Goal: Task Accomplishment & Management: Manage account settings

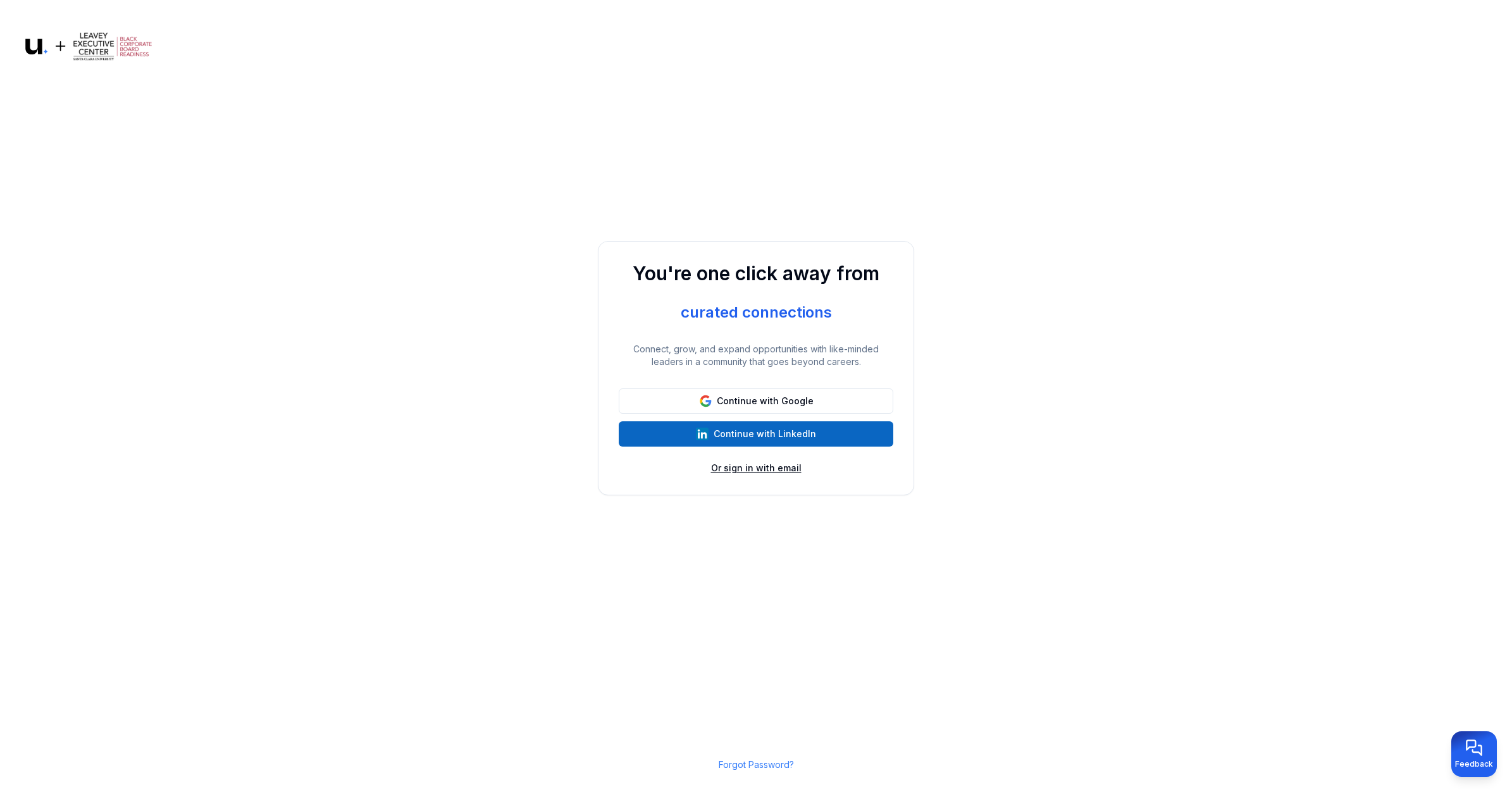
click at [731, 473] on button "Or sign in with email" at bounding box center [756, 468] width 90 height 13
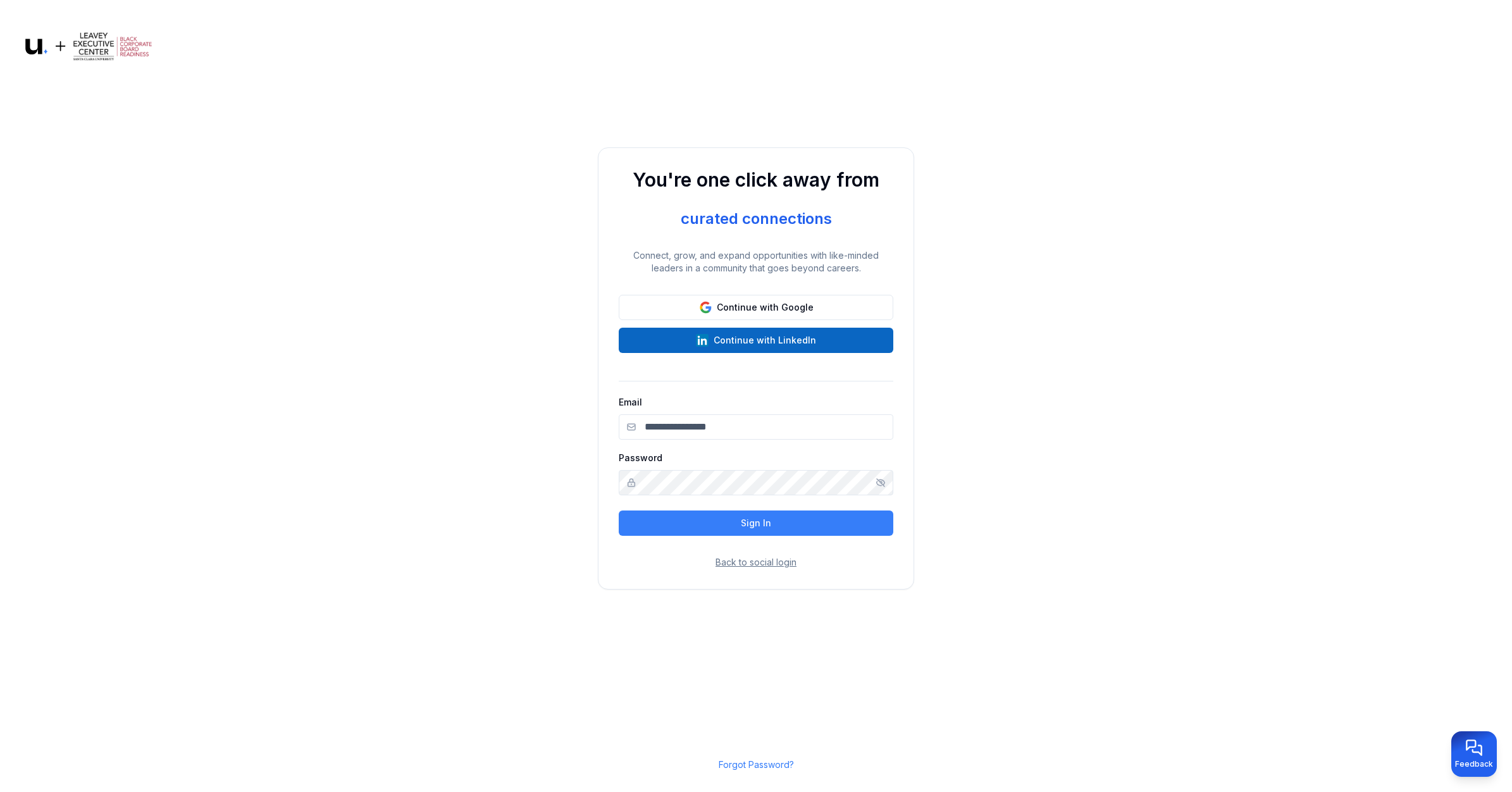
type input "**********"
click at [769, 564] on button "Back to social login" at bounding box center [755, 562] width 81 height 13
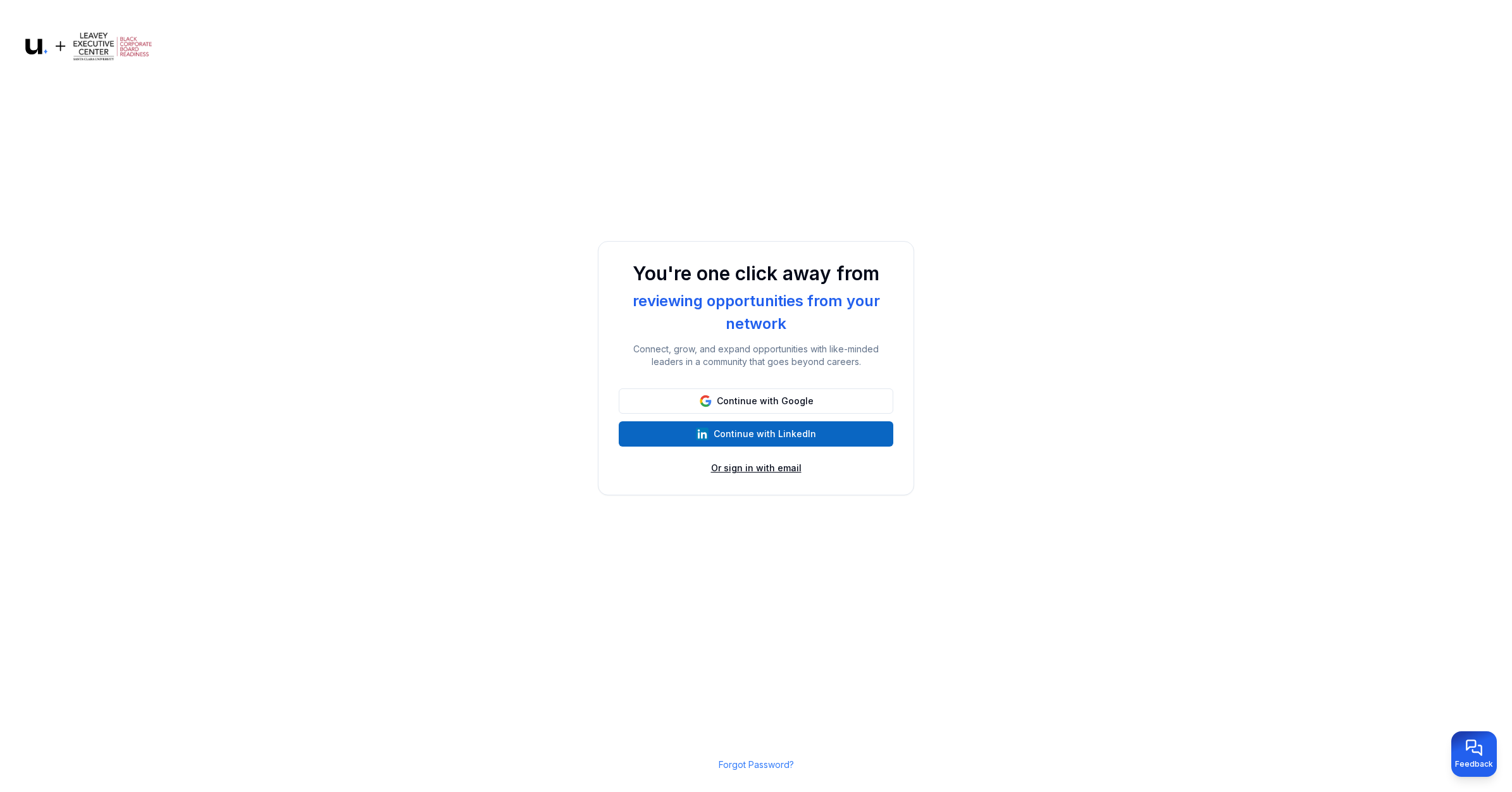
click at [788, 473] on button "Or sign in with email" at bounding box center [756, 468] width 90 height 13
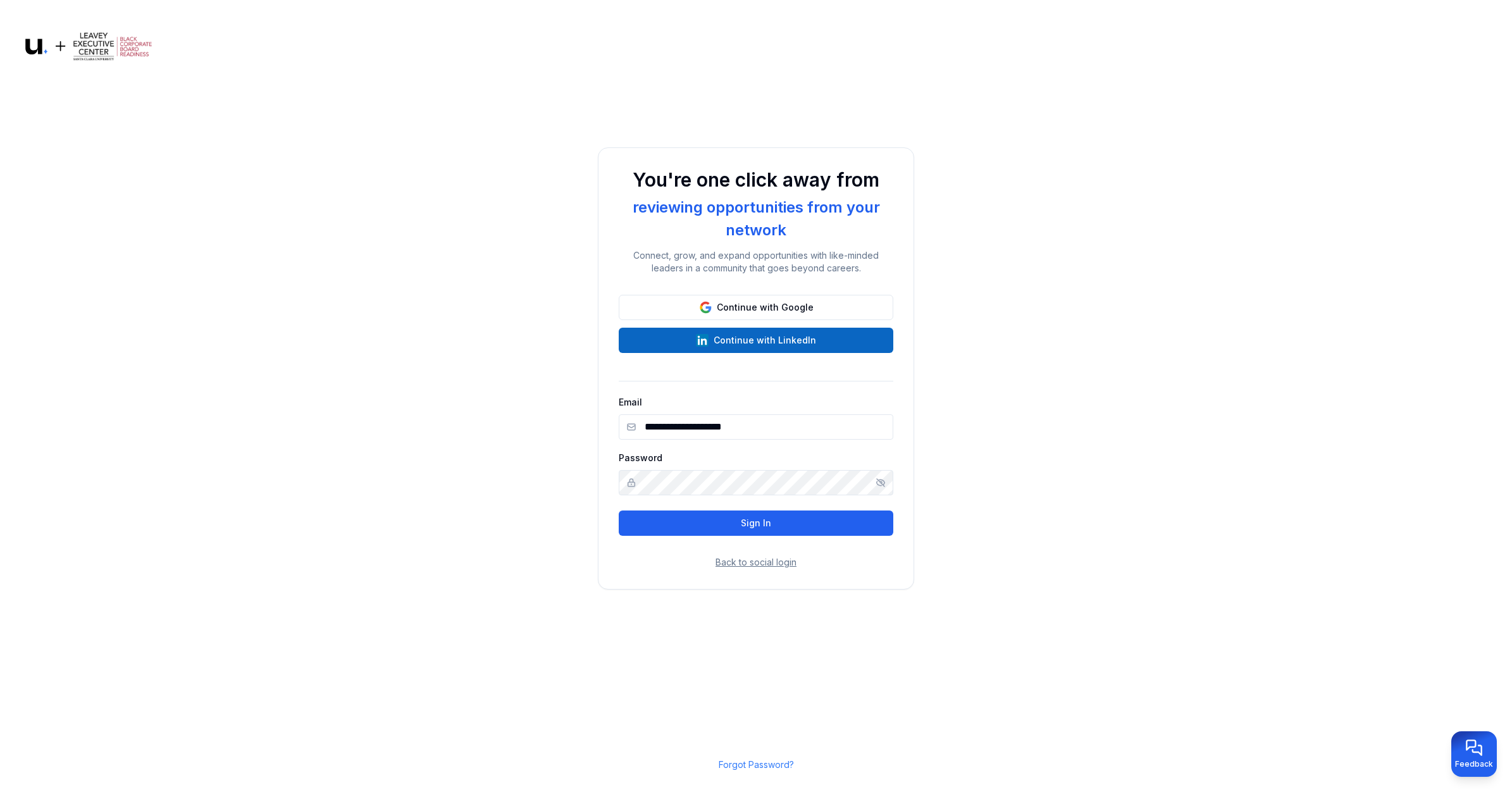
click at [761, 520] on button "Sign In" at bounding box center [756, 523] width 274 height 25
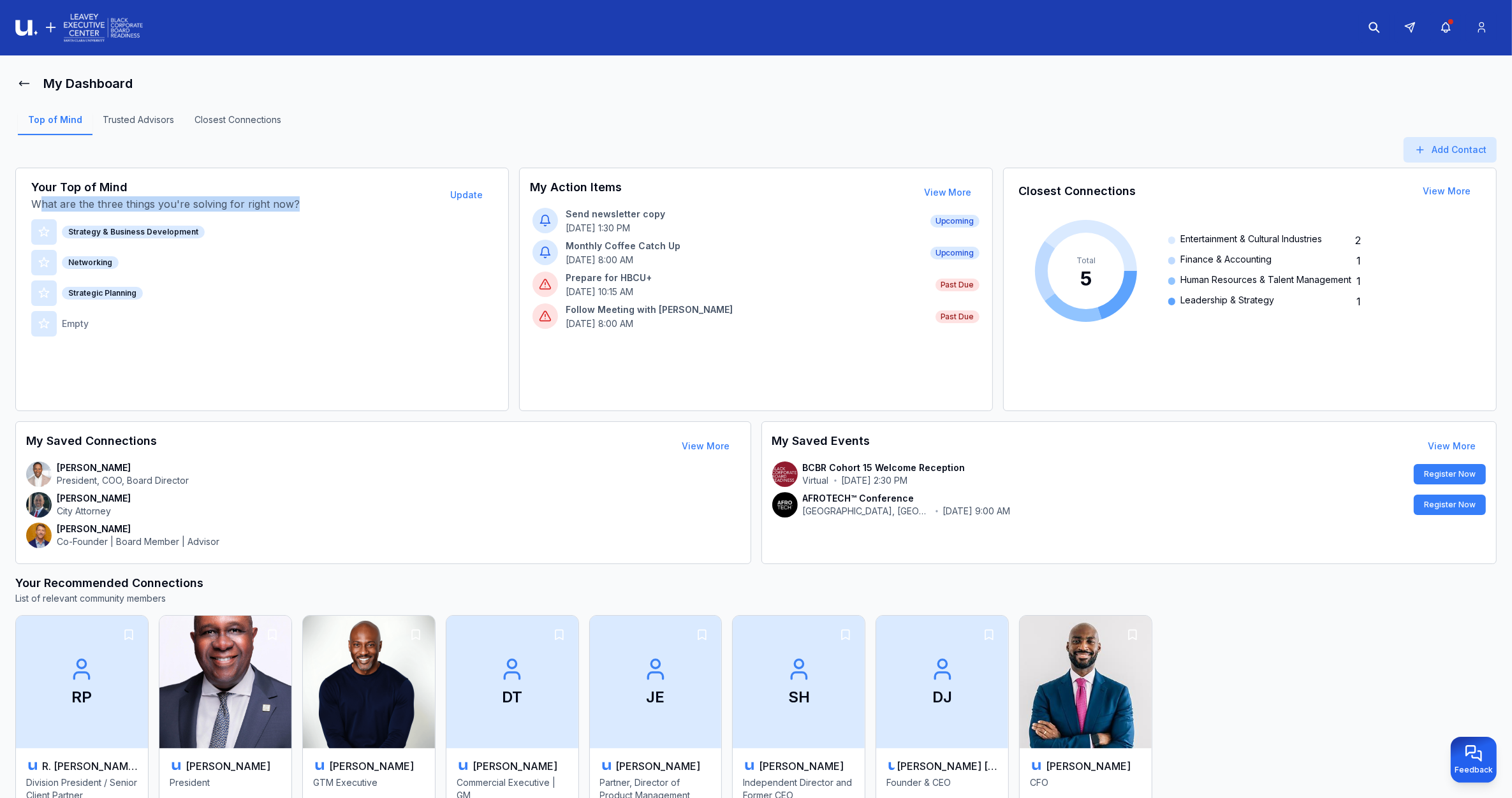
drag, startPoint x: 38, startPoint y: 202, endPoint x: 320, endPoint y: 202, distance: 282.0
click at [320, 202] on p "What are the three things you're solving for right now?" at bounding box center [234, 204] width 406 height 16
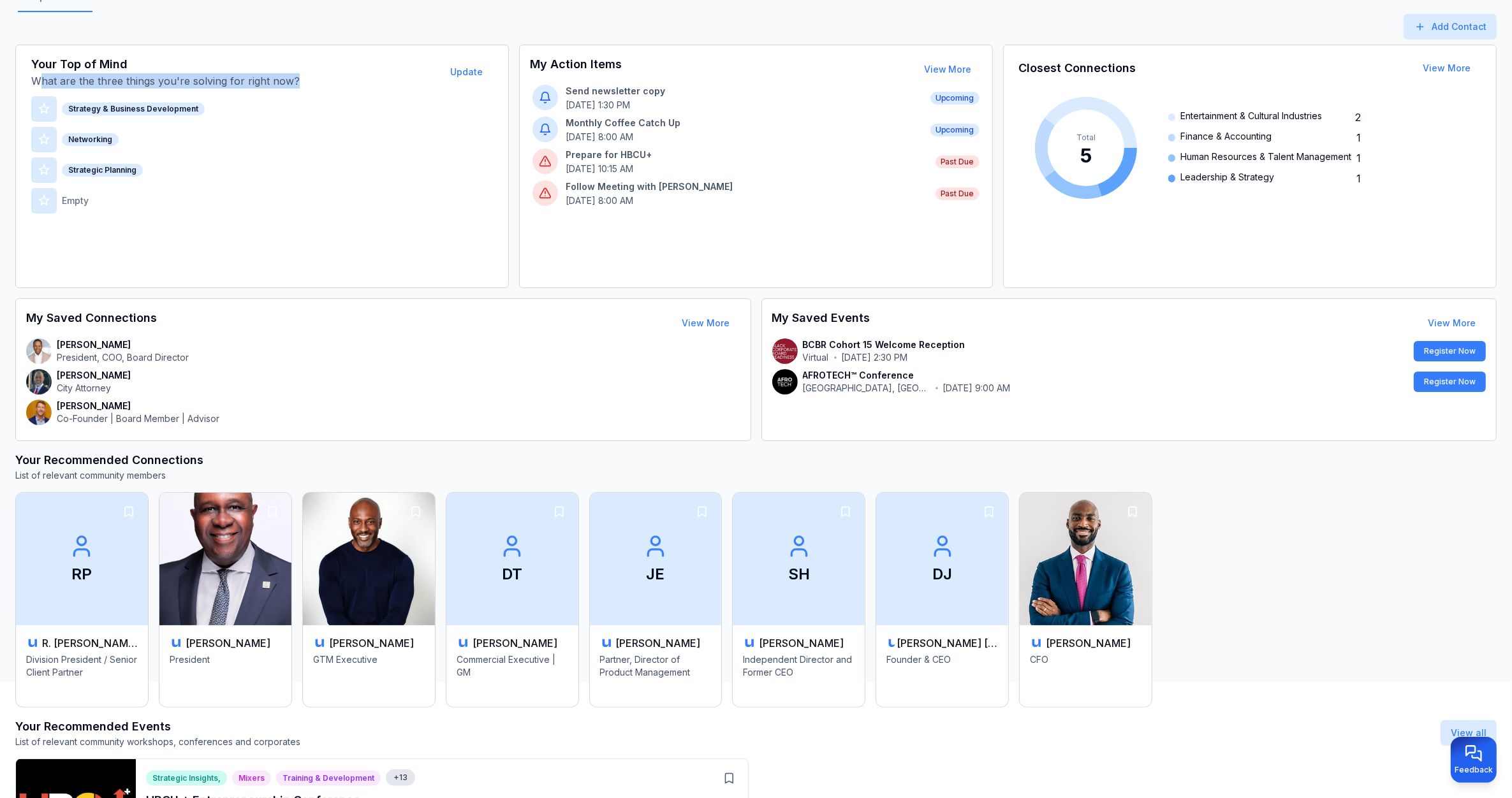
scroll to position [159, 0]
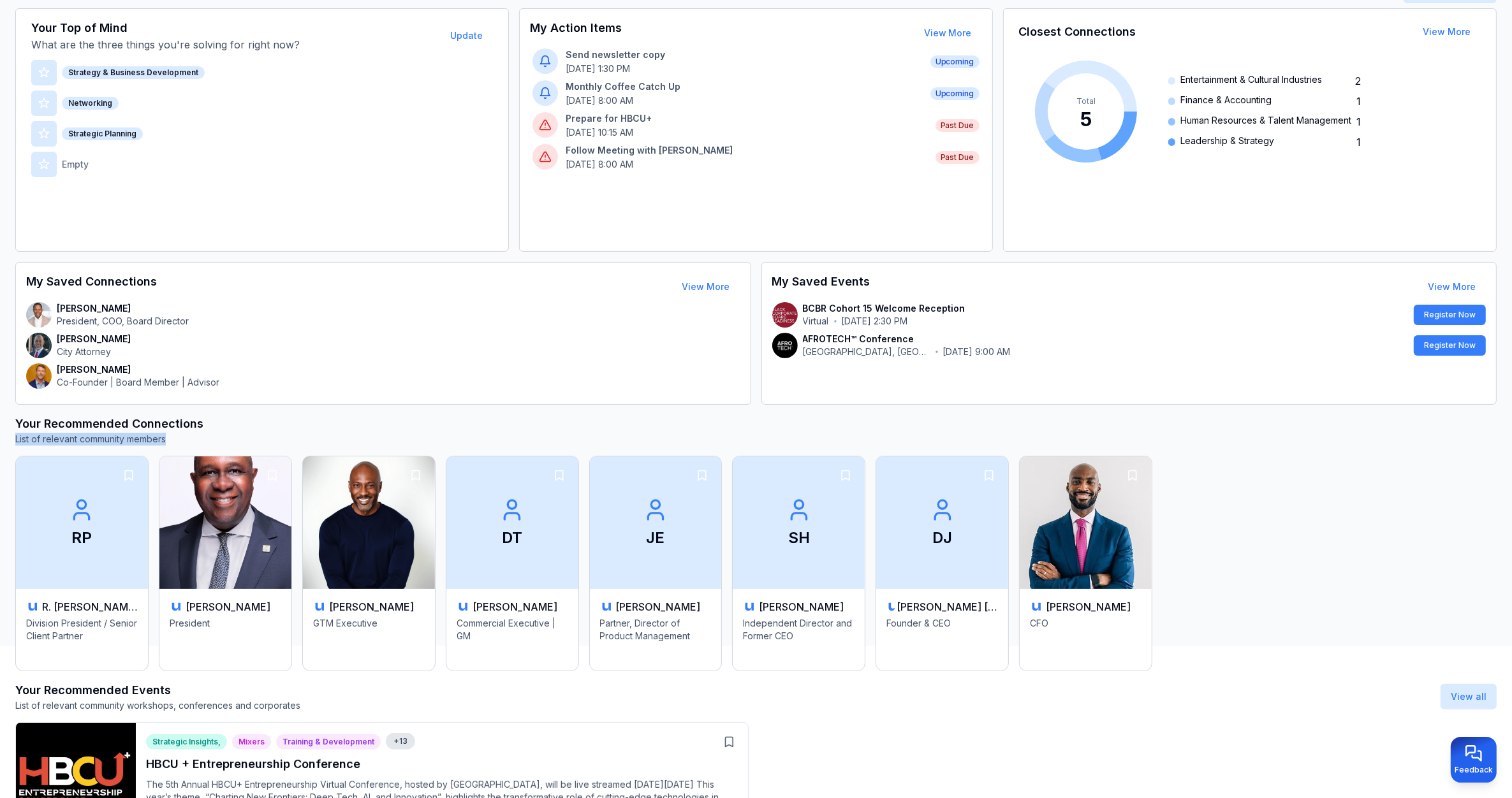
drag, startPoint x: 198, startPoint y: 439, endPoint x: 4, endPoint y: 447, distance: 194.2
click at [4, 447] on main "My Dashboard Top of Mind Trusted Advisors Closest Connections Add Contact Your …" at bounding box center [756, 271] width 1512 height 749
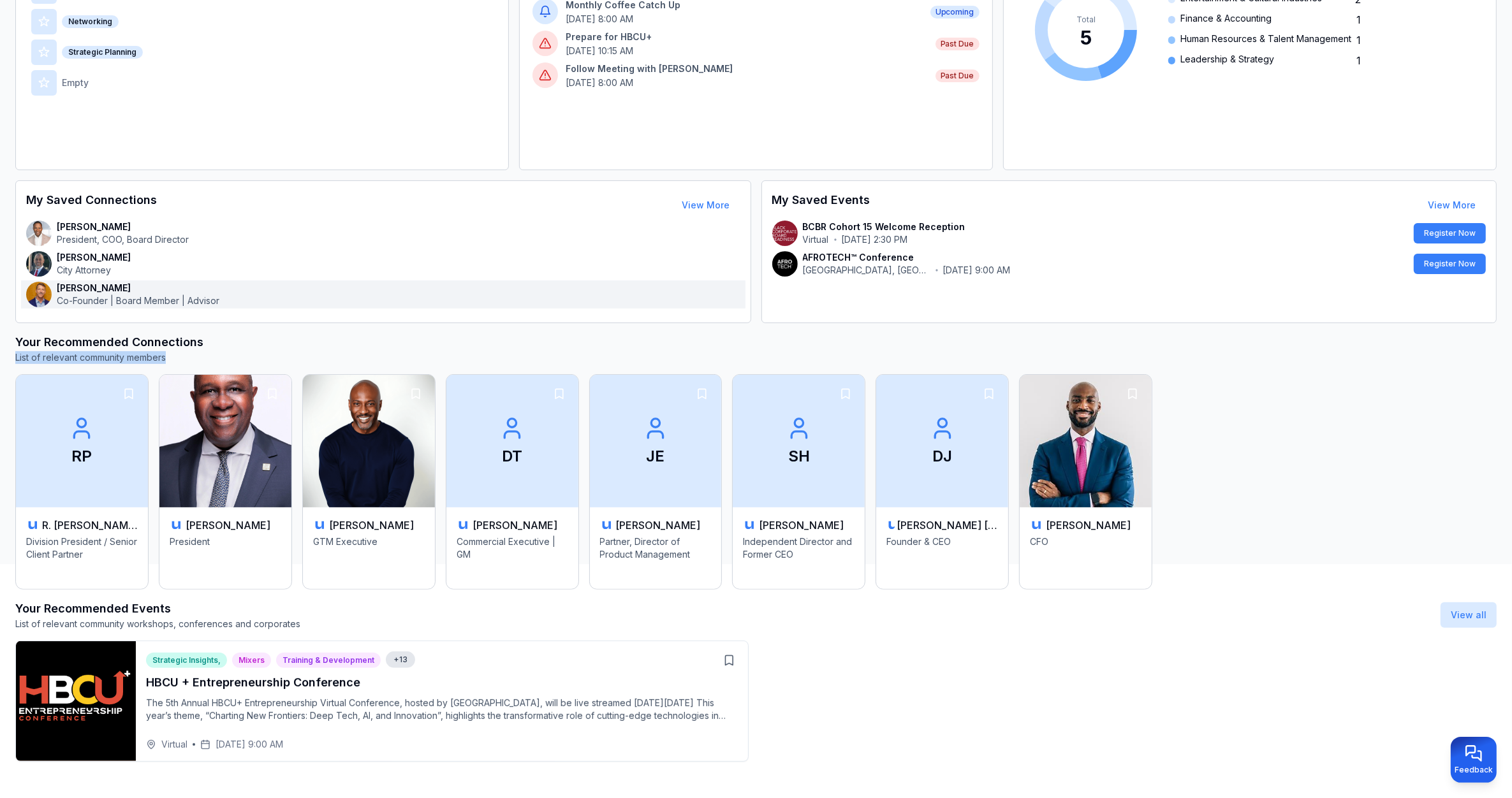
scroll to position [243, 0]
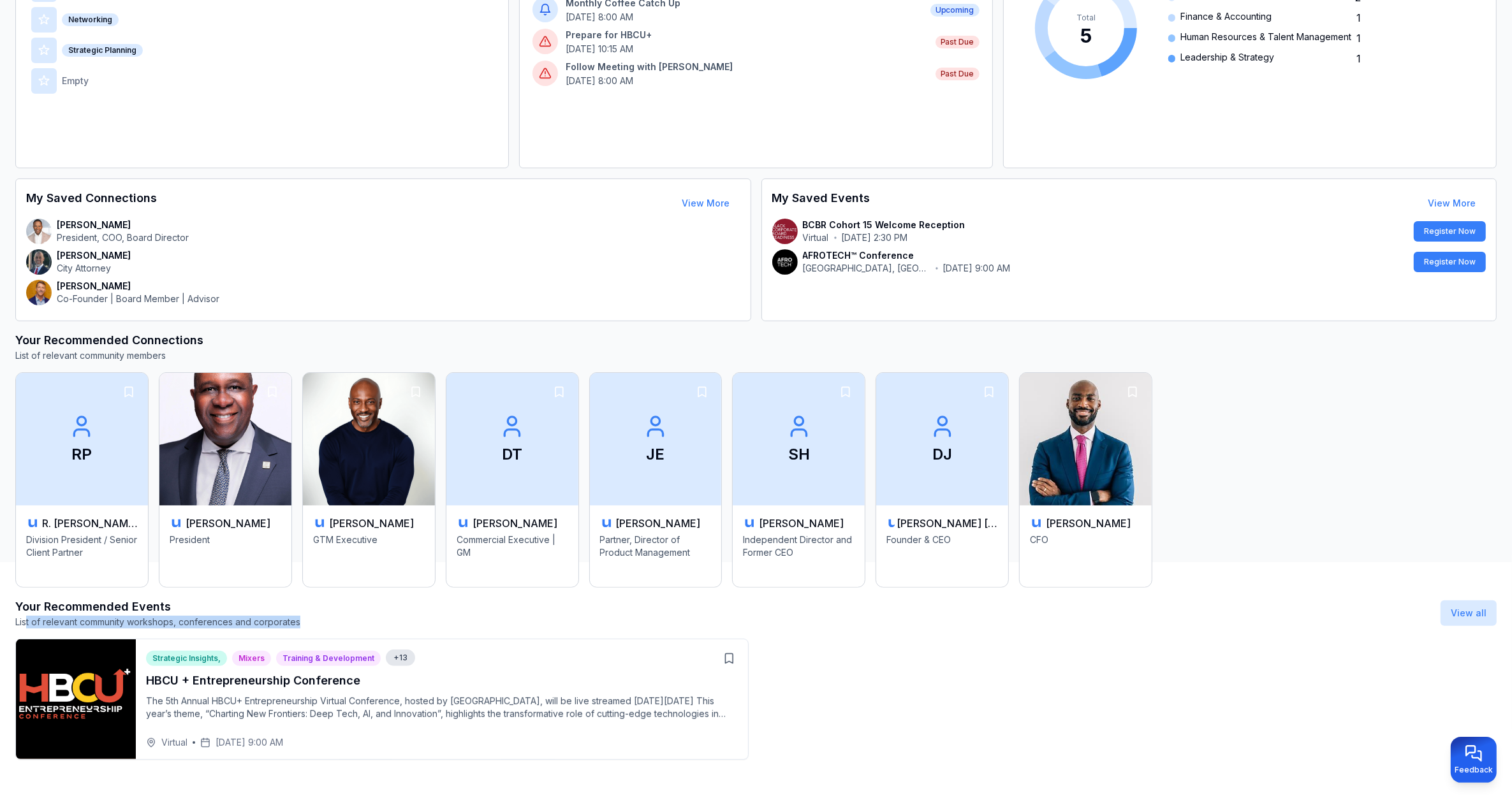
drag, startPoint x: 310, startPoint y: 623, endPoint x: 27, endPoint y: 623, distance: 283.0
click at [27, 623] on div "Your Recommended Events List of relevant community workshops, conferences and c…" at bounding box center [756, 613] width 1481 height 30
drag, startPoint x: 27, startPoint y: 623, endPoint x: 293, endPoint y: 617, distance: 266.1
click at [293, 617] on p "List of relevant community workshops, conferences and corporates" at bounding box center [158, 621] width 285 height 13
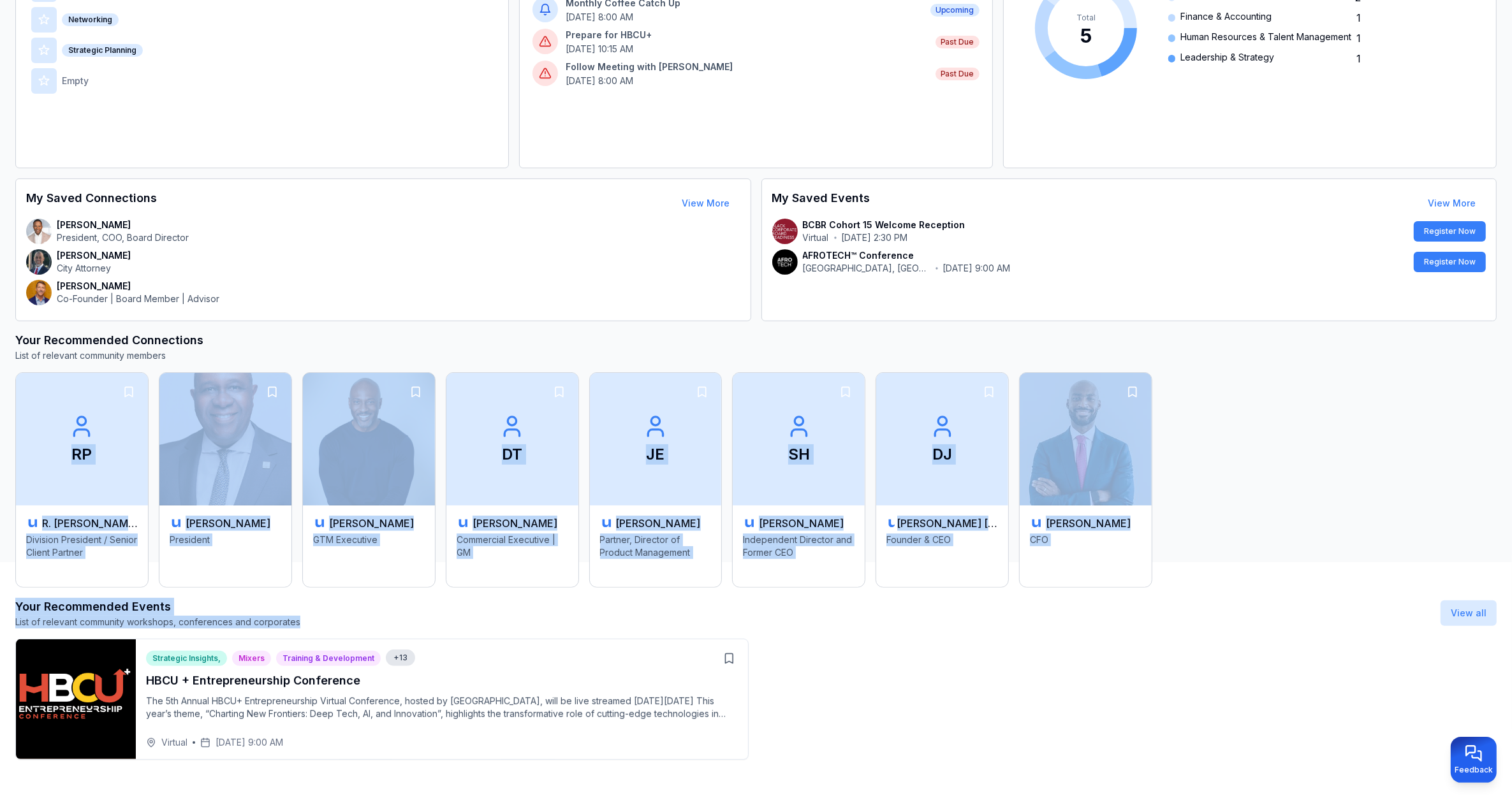
drag, startPoint x: 307, startPoint y: 617, endPoint x: 13, endPoint y: 623, distance: 294.1
click at [13, 555] on html "My Dashboard Top of Mind Trusted Advisors Closest Connections Add Contact Your …" at bounding box center [756, 156] width 1512 height 798
click at [348, 617] on div "Your Recommended Events List of relevant community workshops, conferences and c…" at bounding box center [756, 613] width 1481 height 30
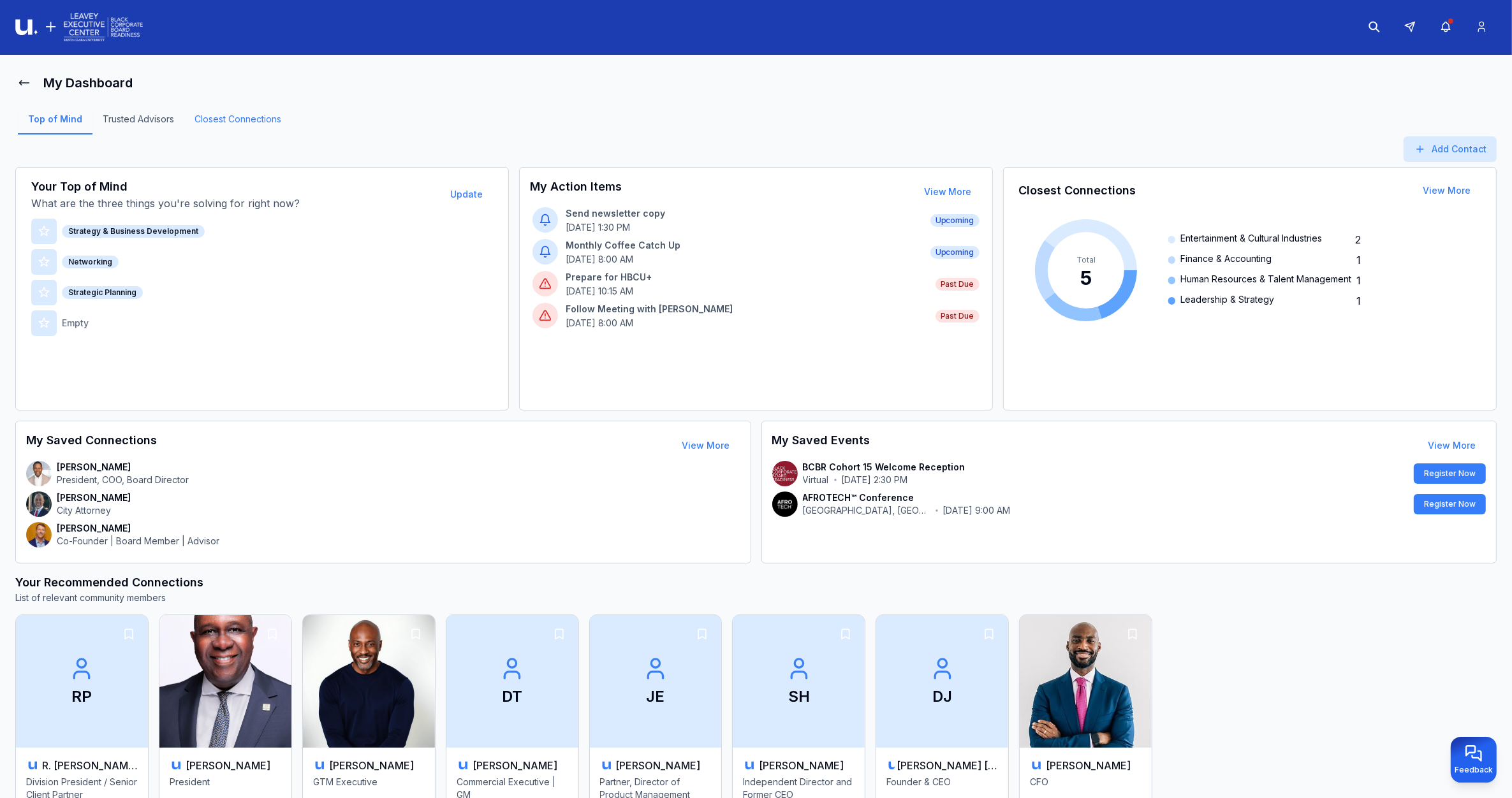
scroll to position [0, 0]
click at [160, 115] on link "Trusted Advisors" at bounding box center [138, 124] width 92 height 22
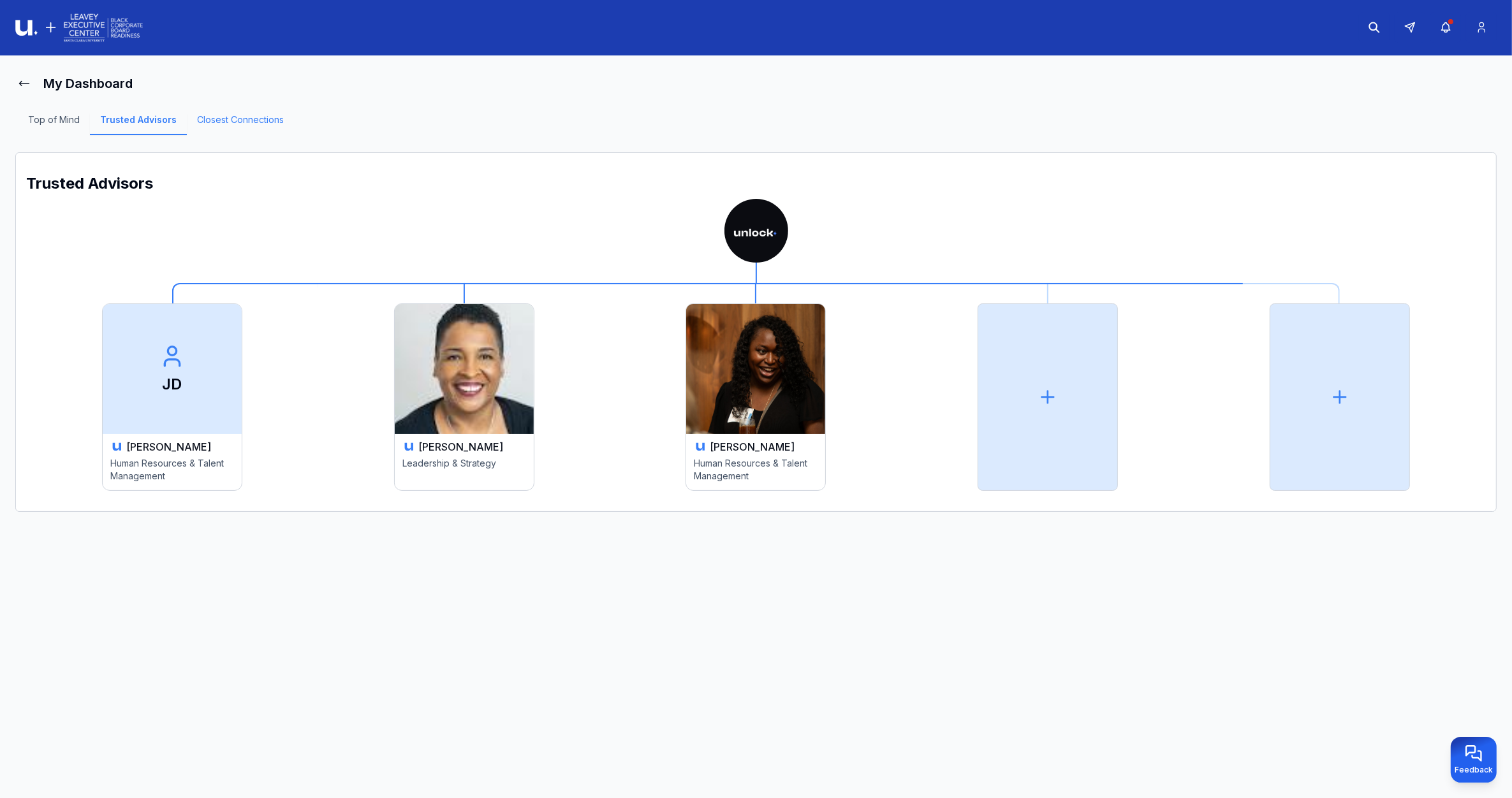
click at [257, 119] on link "Closest Connections" at bounding box center [240, 124] width 107 height 22
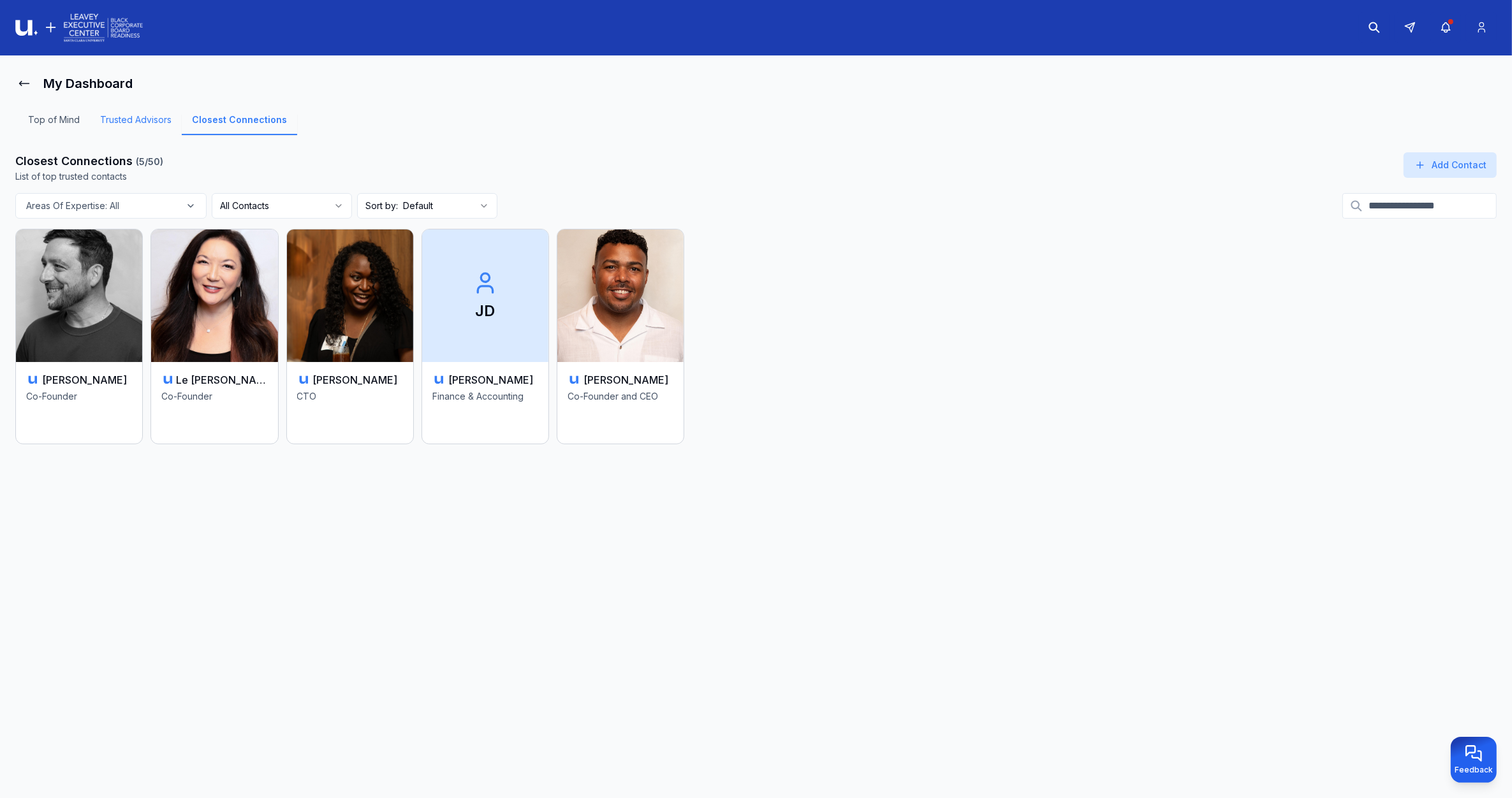
click at [141, 123] on link "Trusted Advisors" at bounding box center [136, 124] width 92 height 22
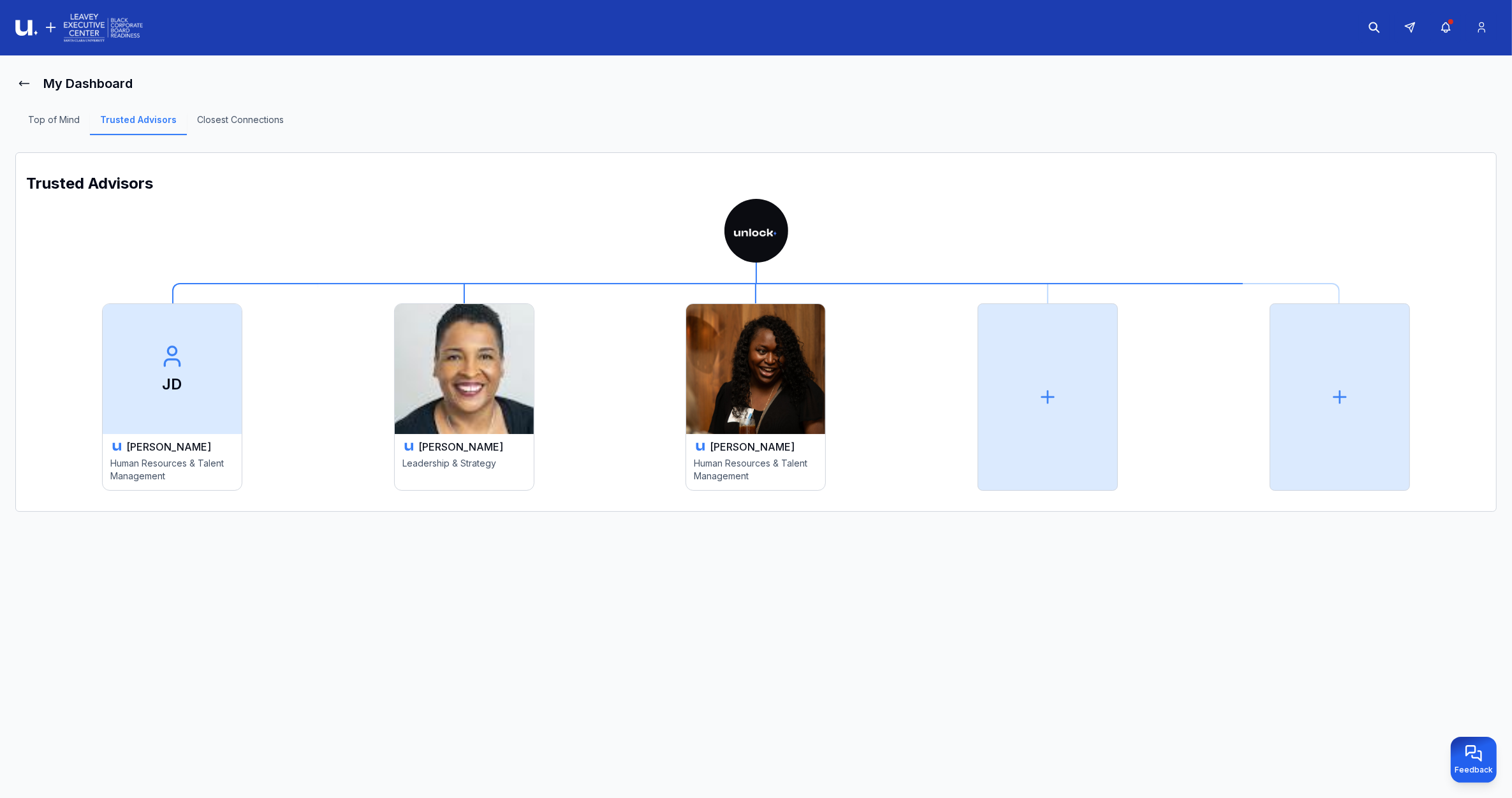
click at [214, 450] on div "[PERSON_NAME]" at bounding box center [172, 446] width 123 height 16
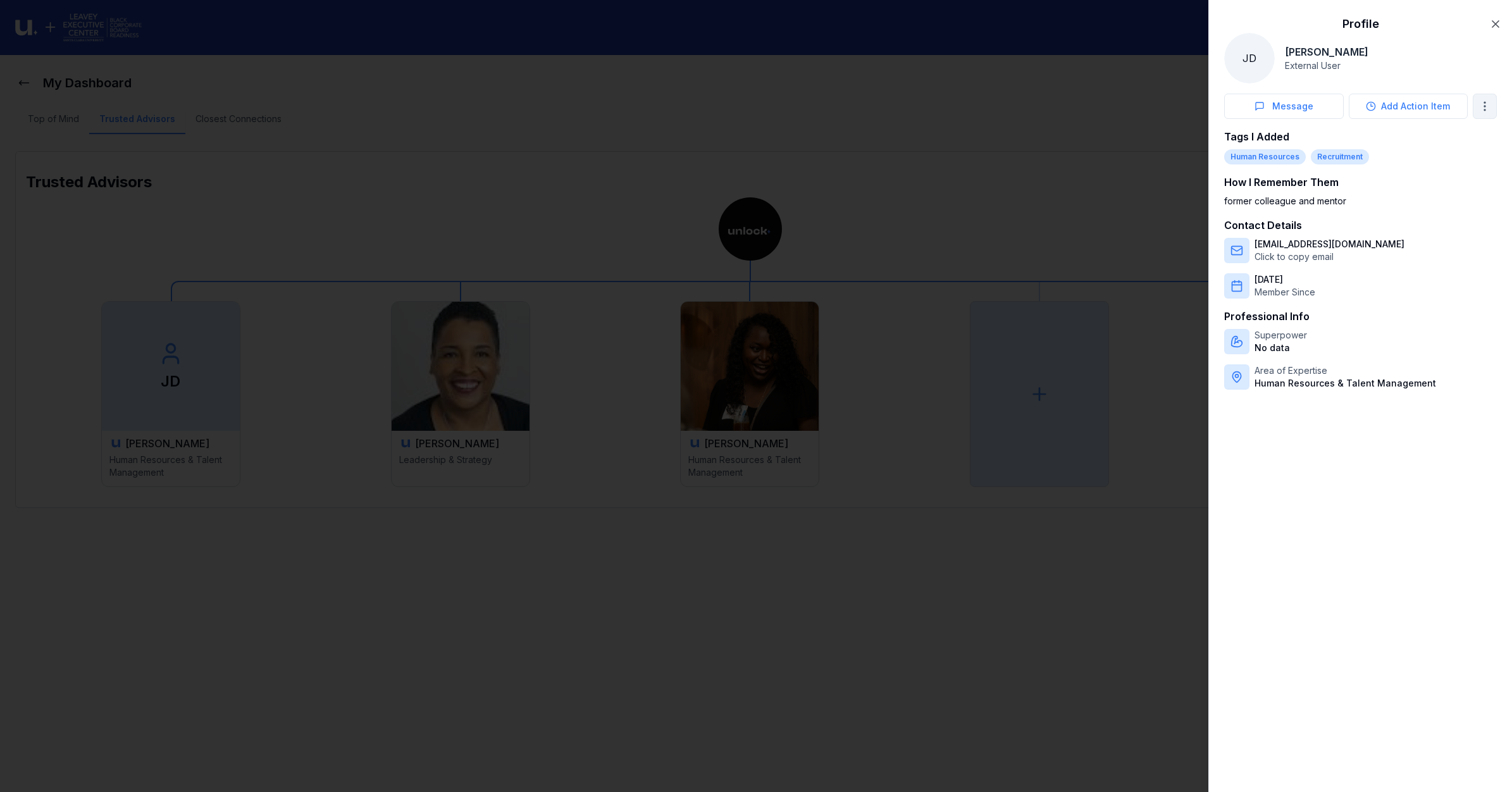
click at [1488, 106] on body "My Dashboard Top of Mind Trusted Advisors Closest Connections Trusted Advisors …" at bounding box center [750, 396] width 1500 height 792
click at [1414, 134] on span "Remove from Trusted Advisors" at bounding box center [1424, 135] width 130 height 13
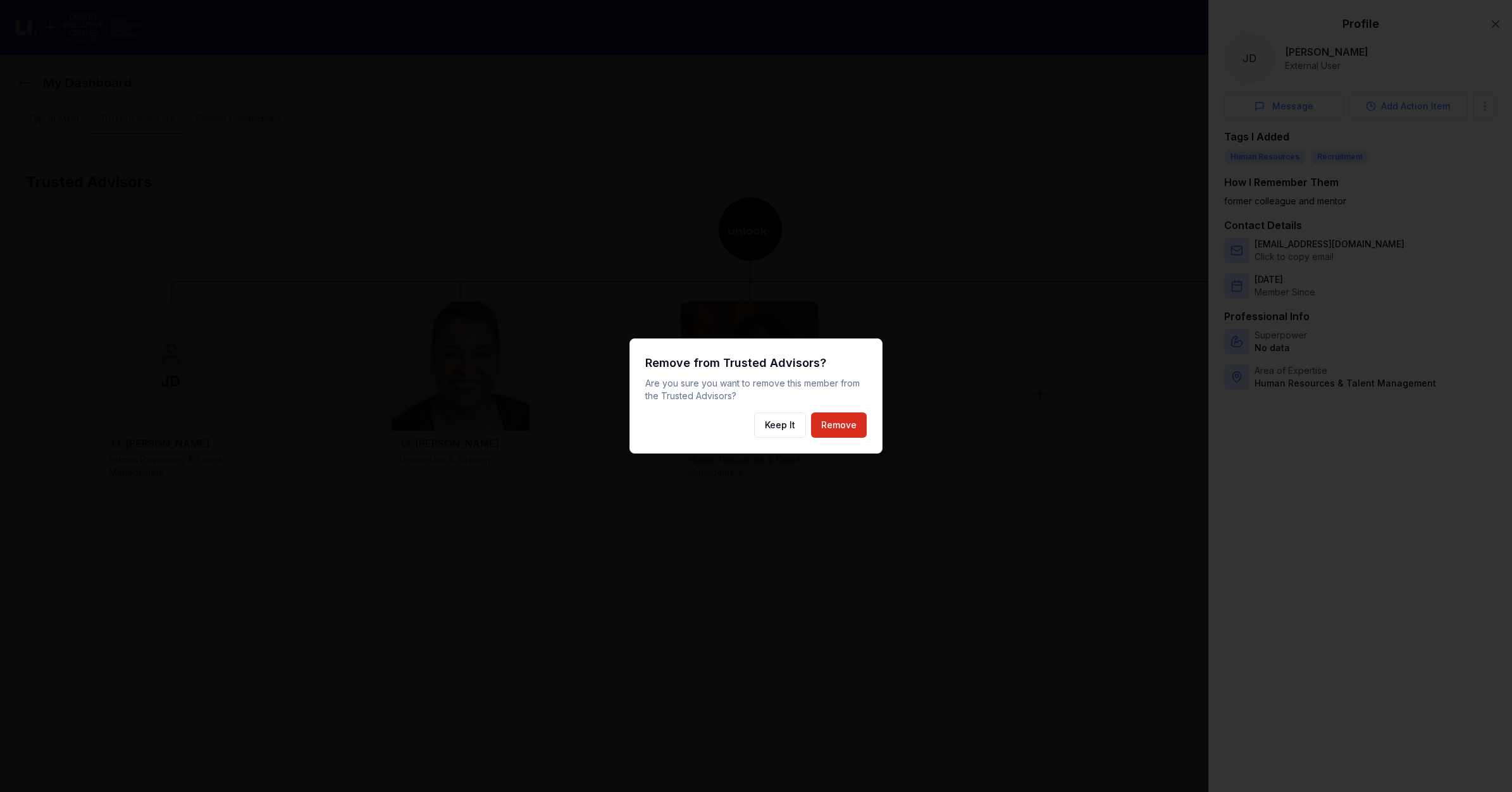
click at [852, 425] on button "Remove" at bounding box center [838, 425] width 56 height 25
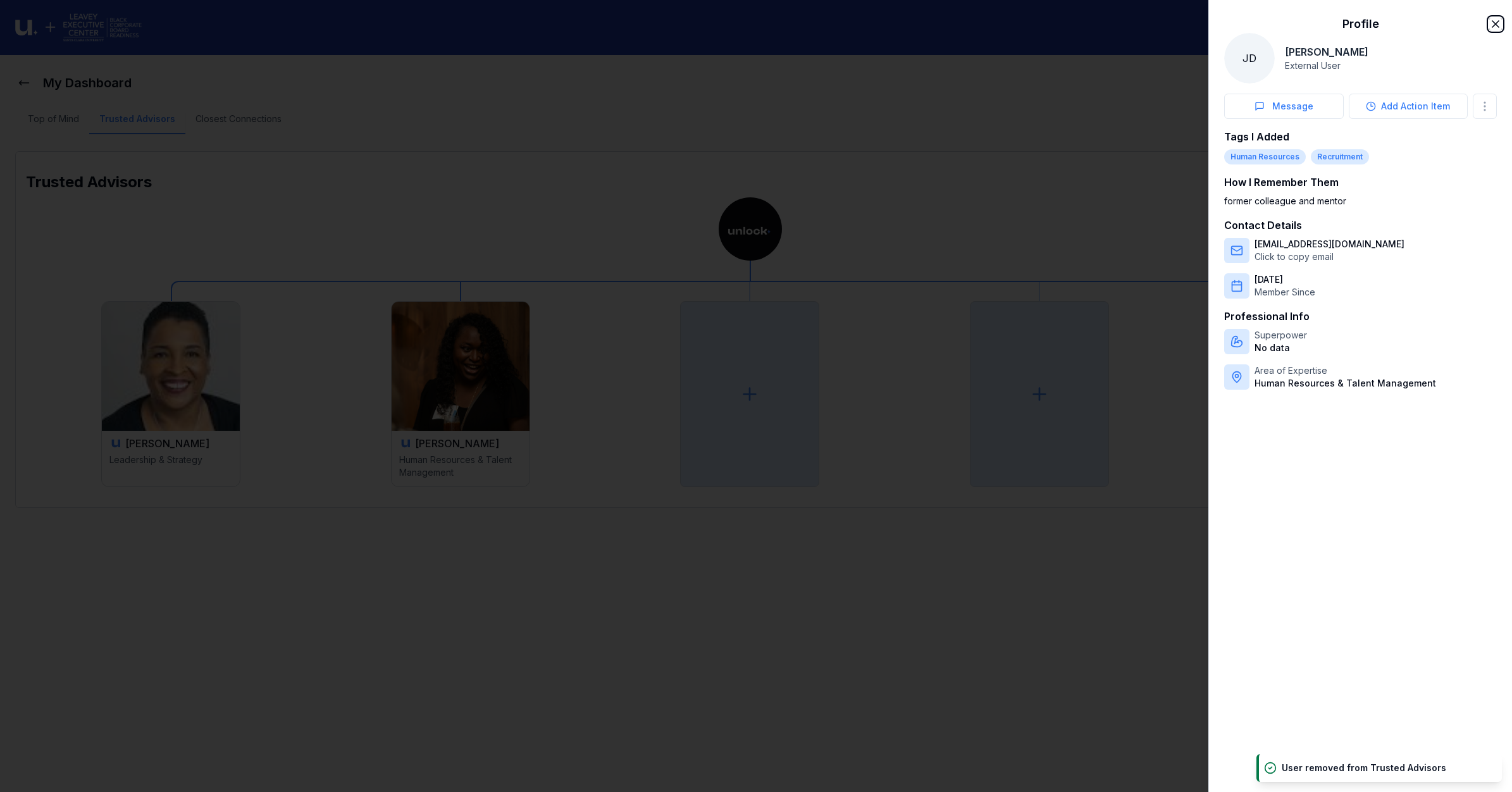
click at [1495, 20] on icon "button" at bounding box center [1495, 23] width 13 height 13
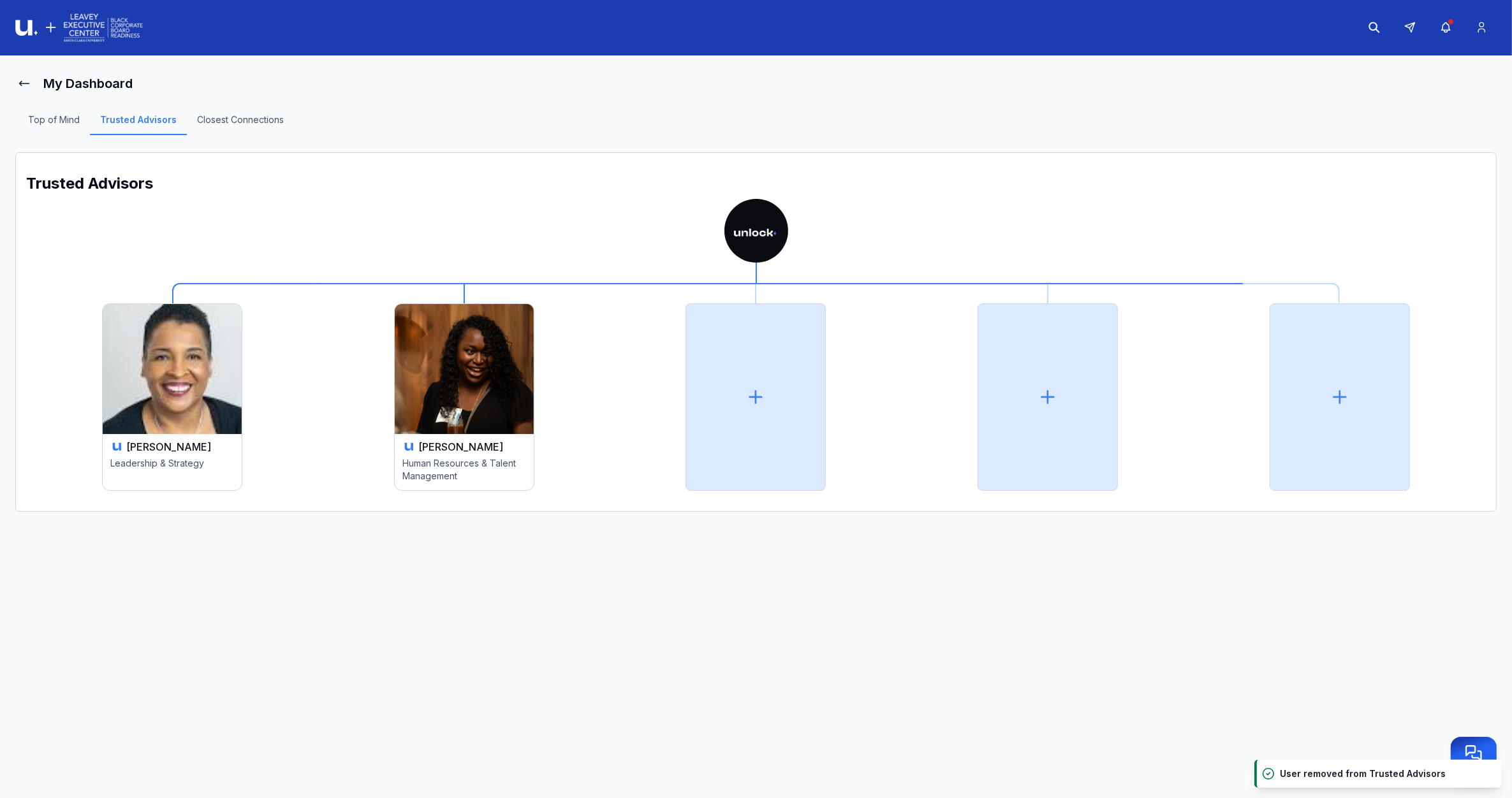
click at [486, 388] on img at bounding box center [464, 369] width 139 height 130
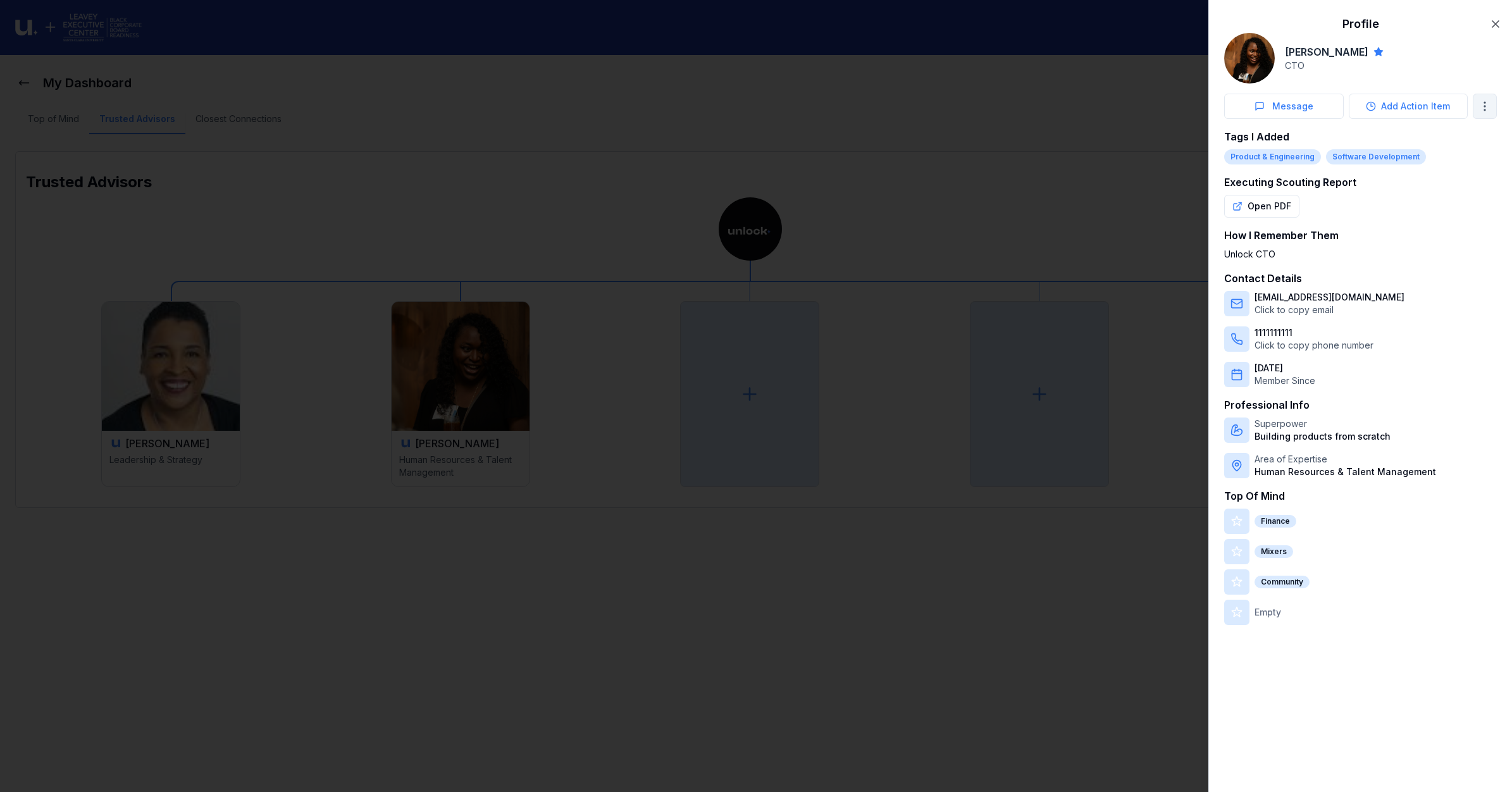
click at [1481, 106] on body "My Dashboard Top of Mind Trusted Advisors Closest Connections Trusted Advisors …" at bounding box center [750, 396] width 1500 height 792
click at [1376, 155] on span "Remove from Trusted Advisors" at bounding box center [1408, 155] width 130 height 13
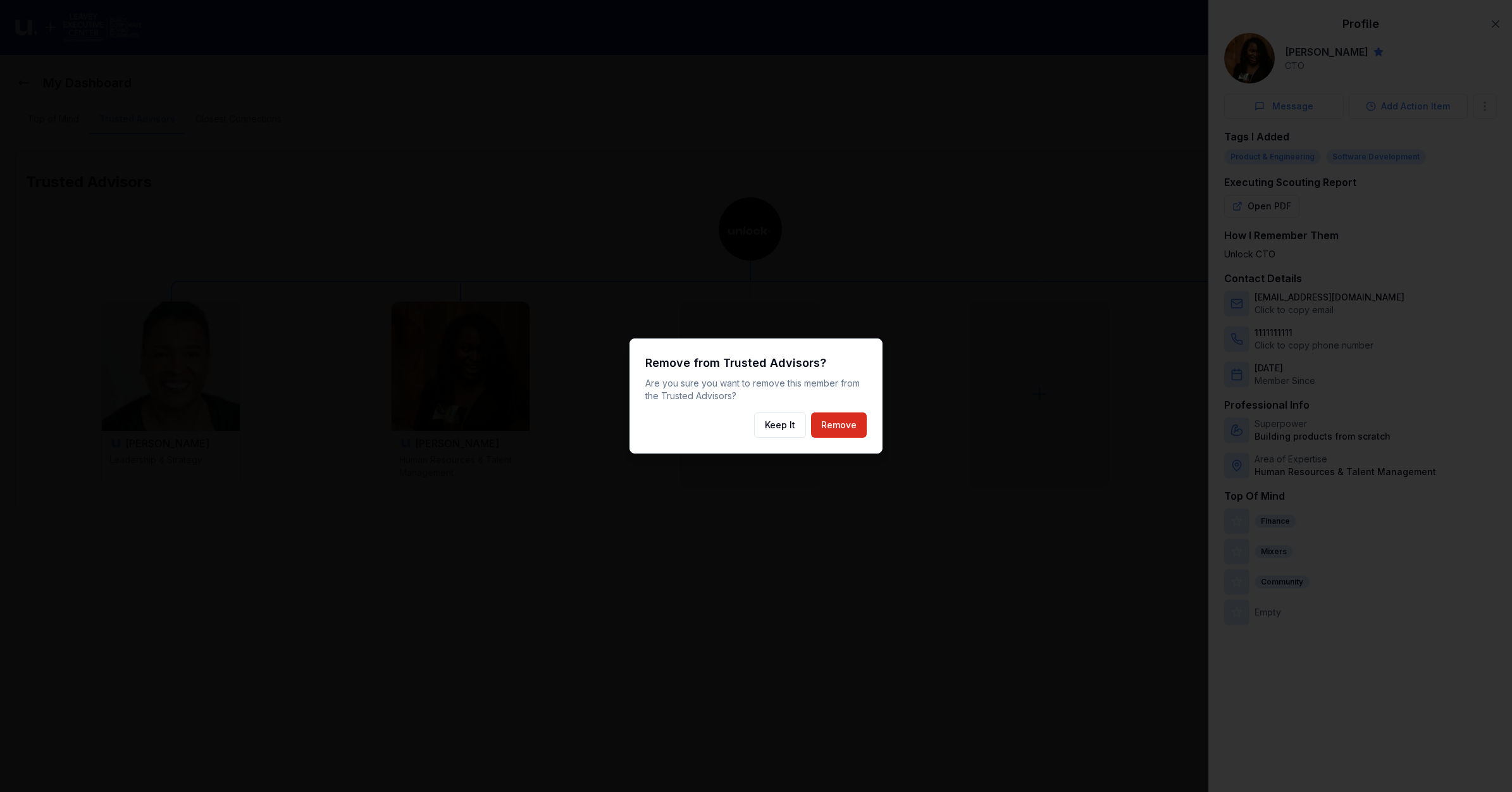
click at [846, 432] on button "Remove" at bounding box center [838, 425] width 56 height 25
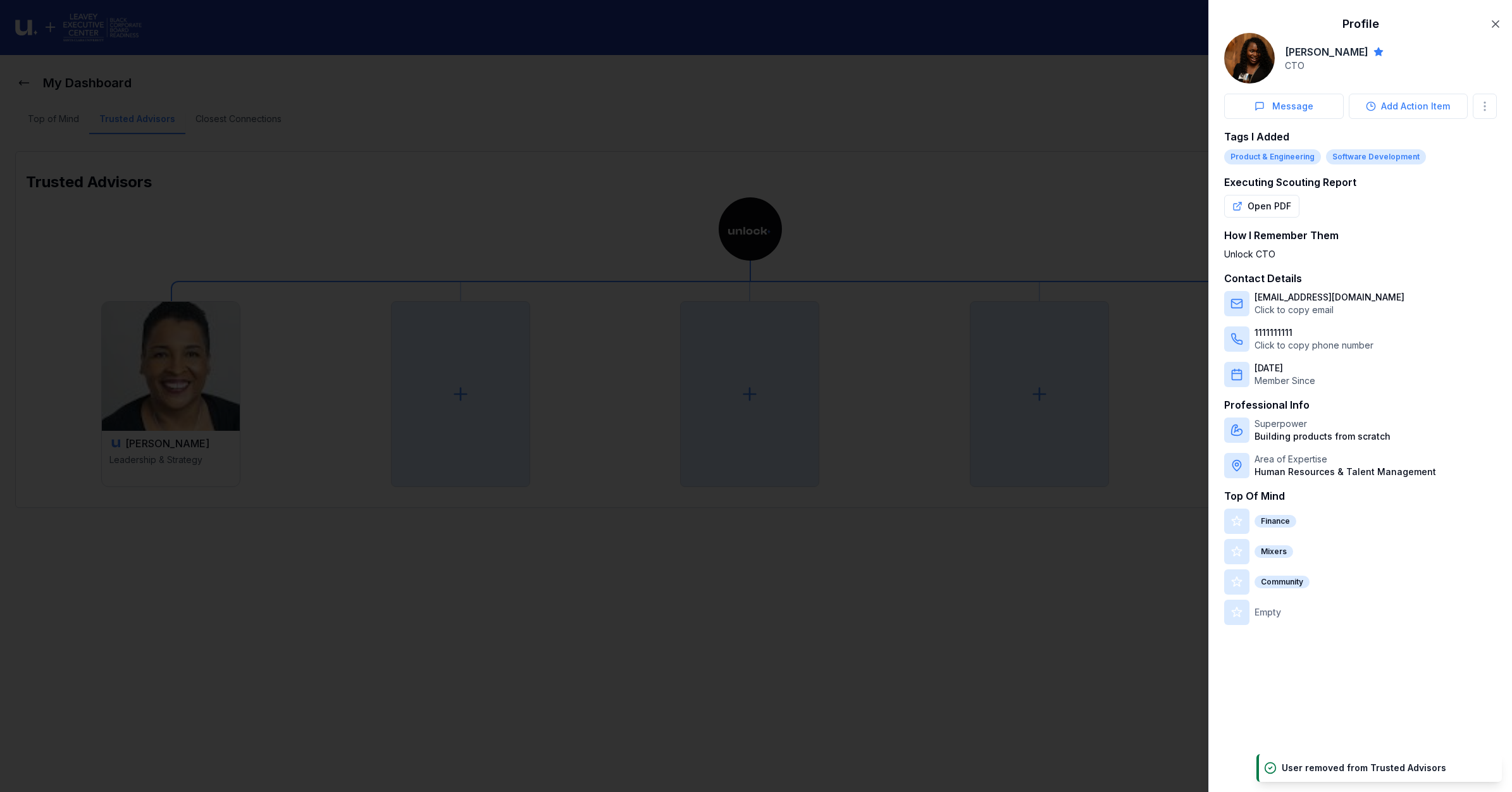
click at [187, 387] on div at bounding box center [756, 396] width 1512 height 792
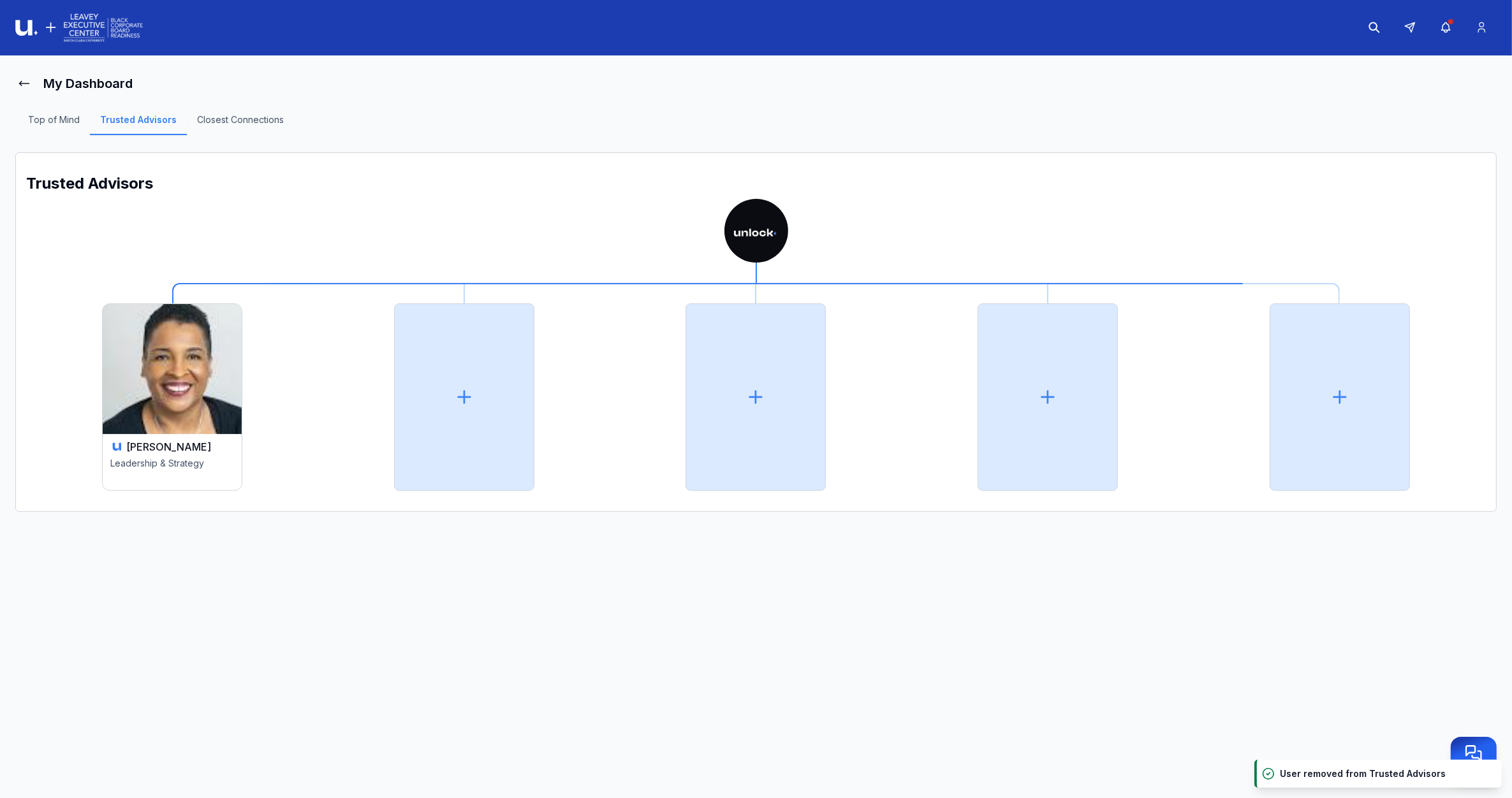
click at [189, 390] on img at bounding box center [172, 369] width 139 height 130
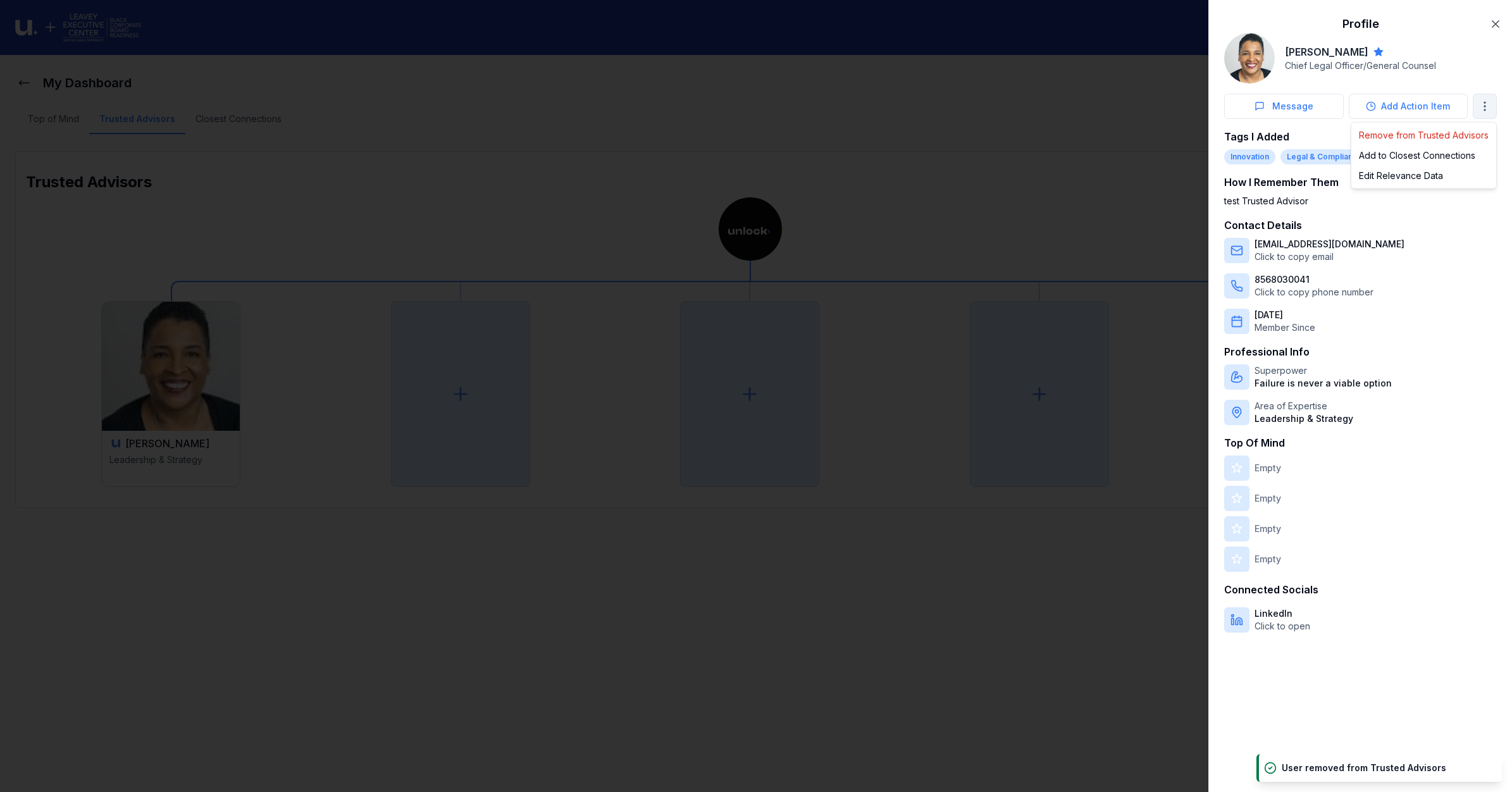
click at [1482, 99] on body "My Dashboard Top of Mind Trusted Advisors Closest Connections Trusted Advisors …" at bounding box center [750, 396] width 1500 height 792
click at [1411, 134] on span "Remove from Trusted Advisors" at bounding box center [1424, 135] width 130 height 13
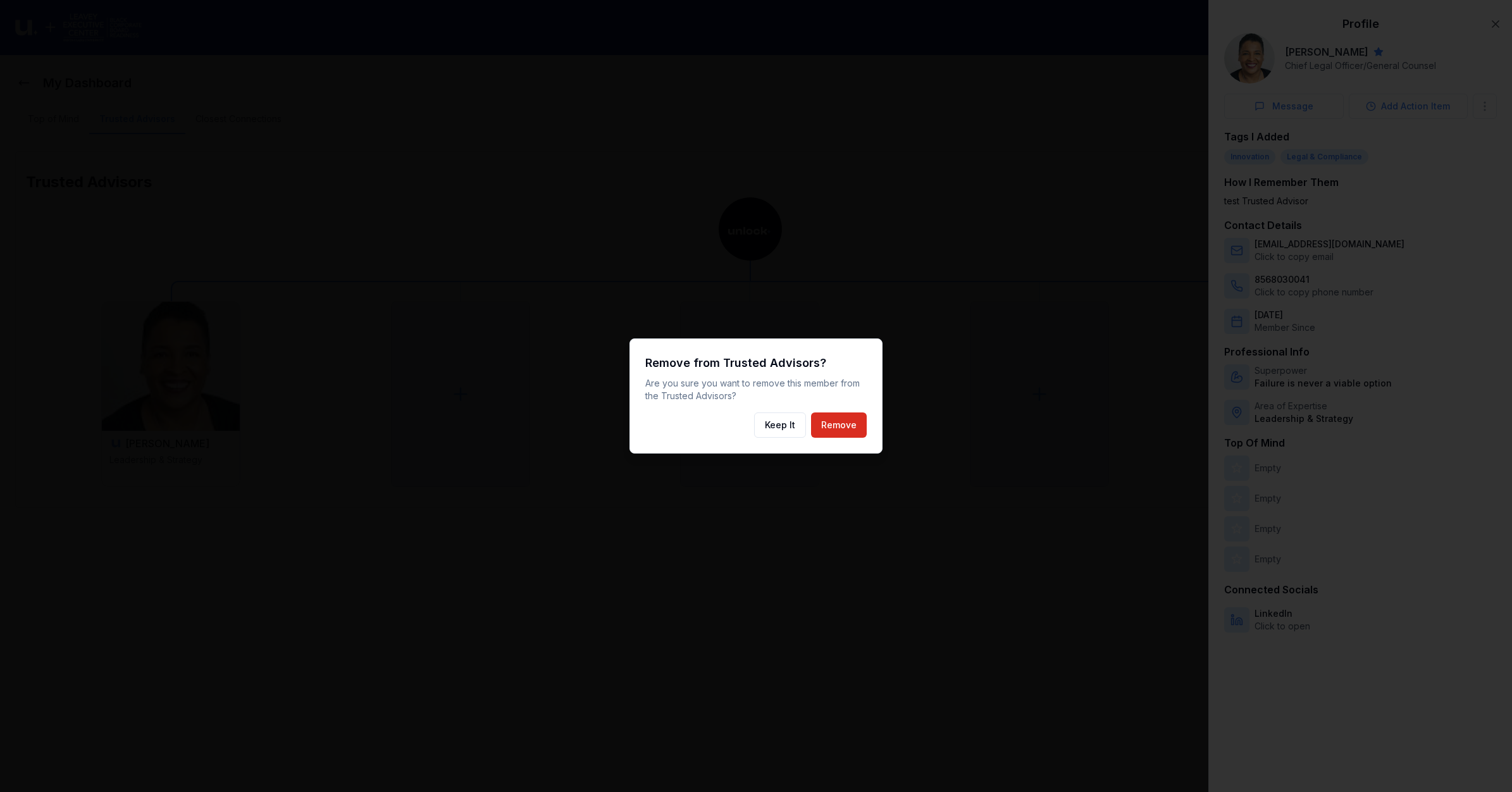
click at [852, 424] on button "Remove" at bounding box center [838, 425] width 56 height 25
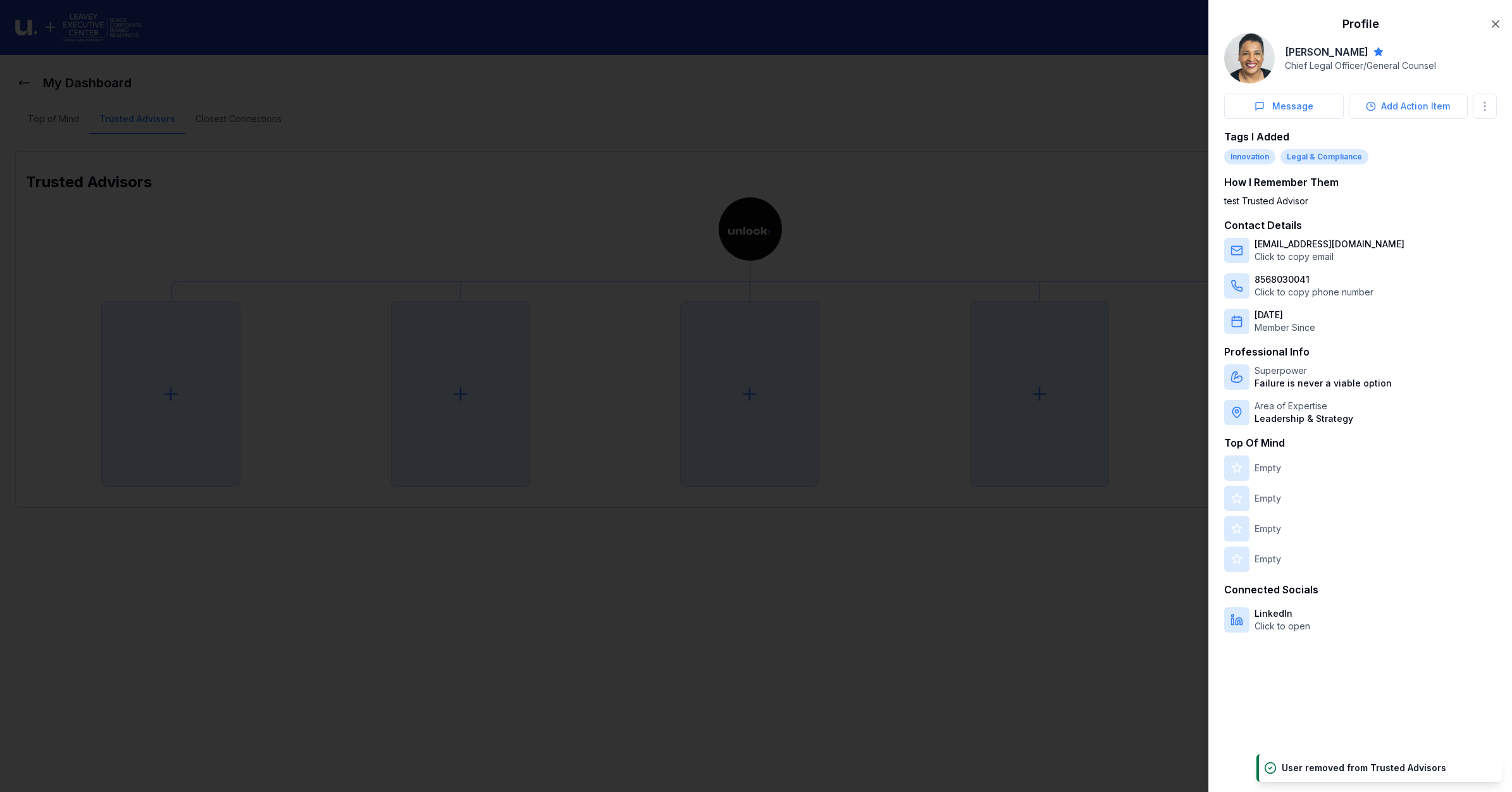
click at [941, 233] on div at bounding box center [756, 396] width 1512 height 792
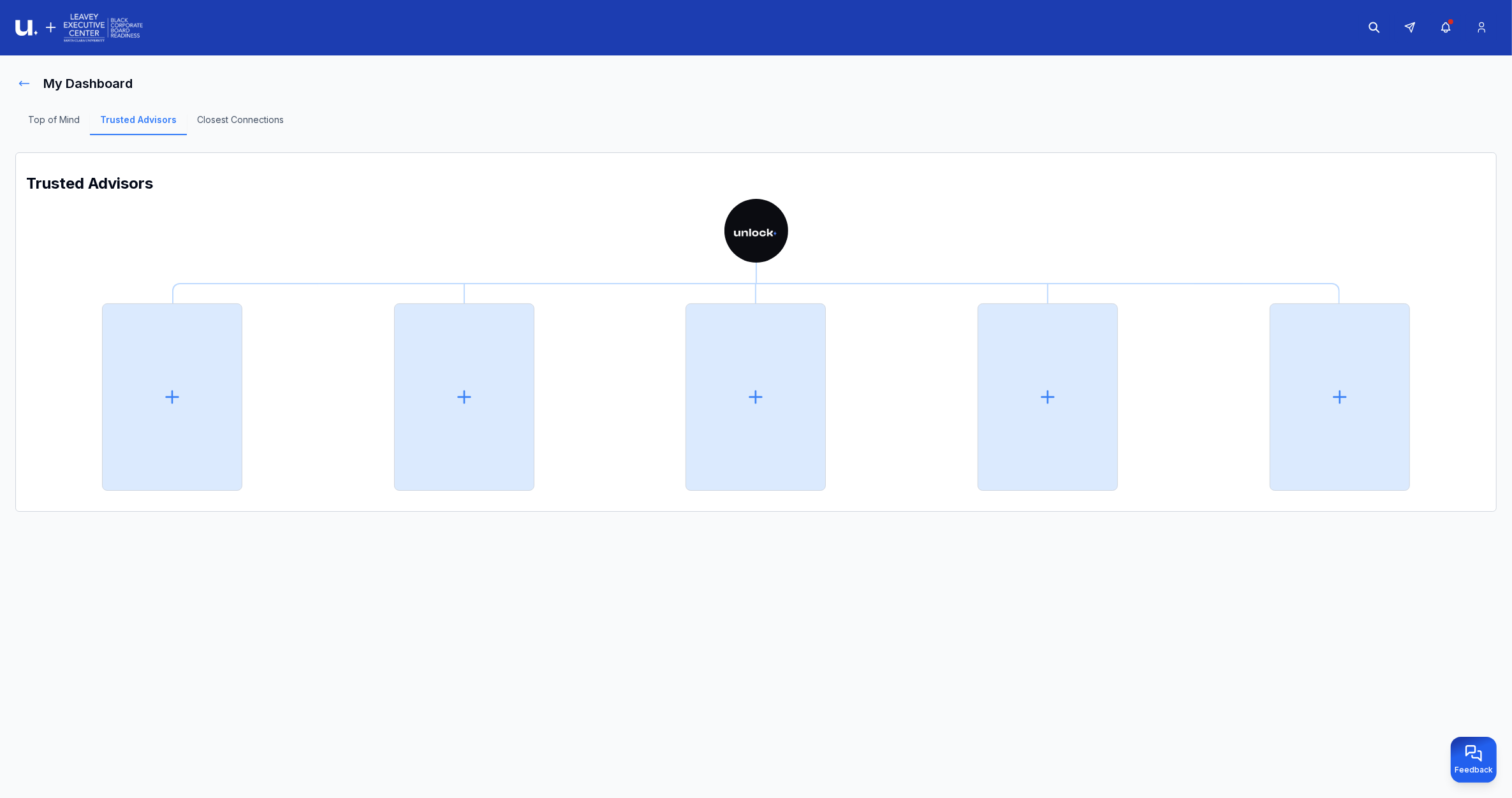
click at [29, 90] on button at bounding box center [24, 84] width 18 height 26
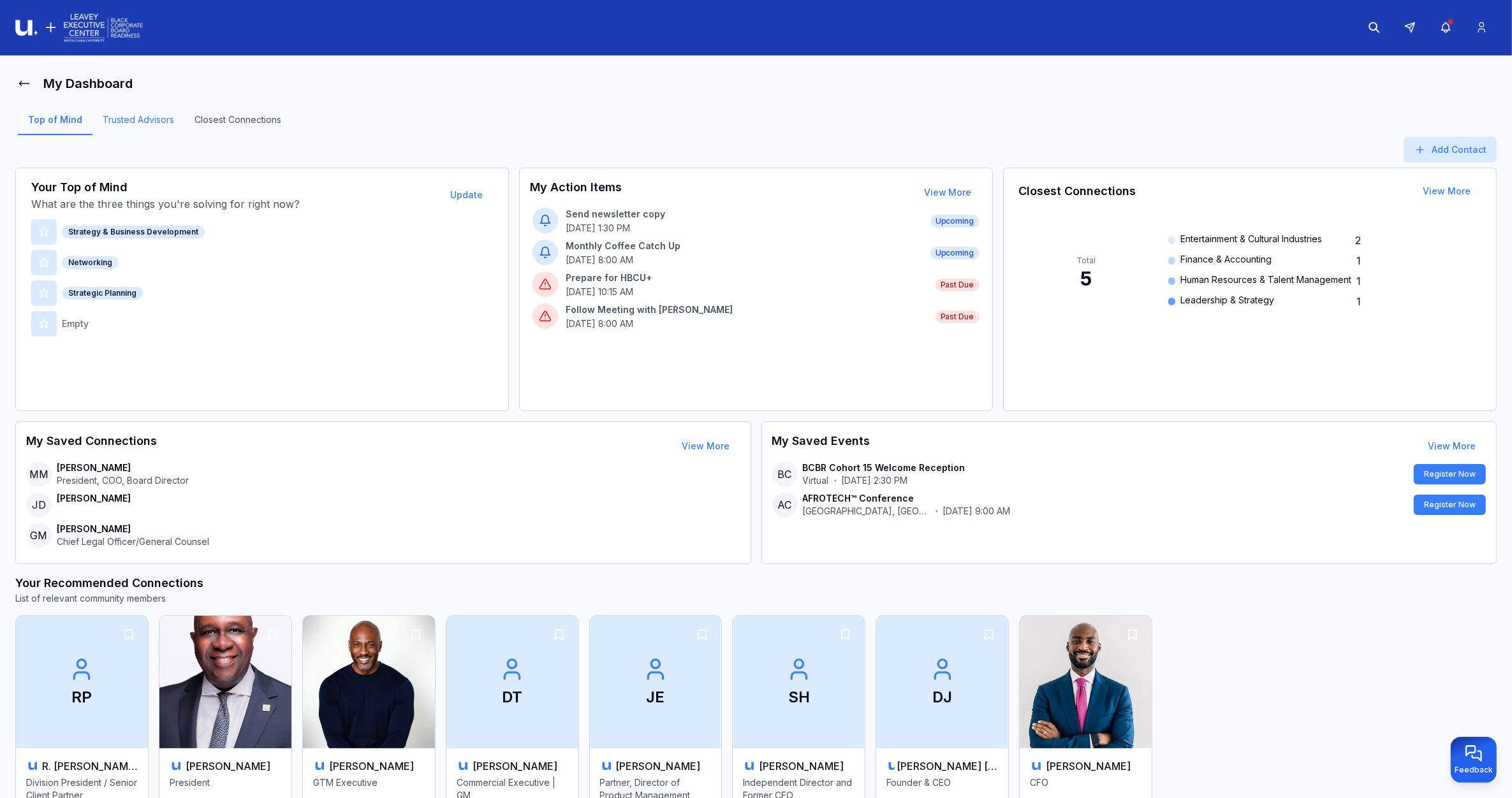
click at [138, 115] on link "Trusted Advisors" at bounding box center [138, 124] width 92 height 22
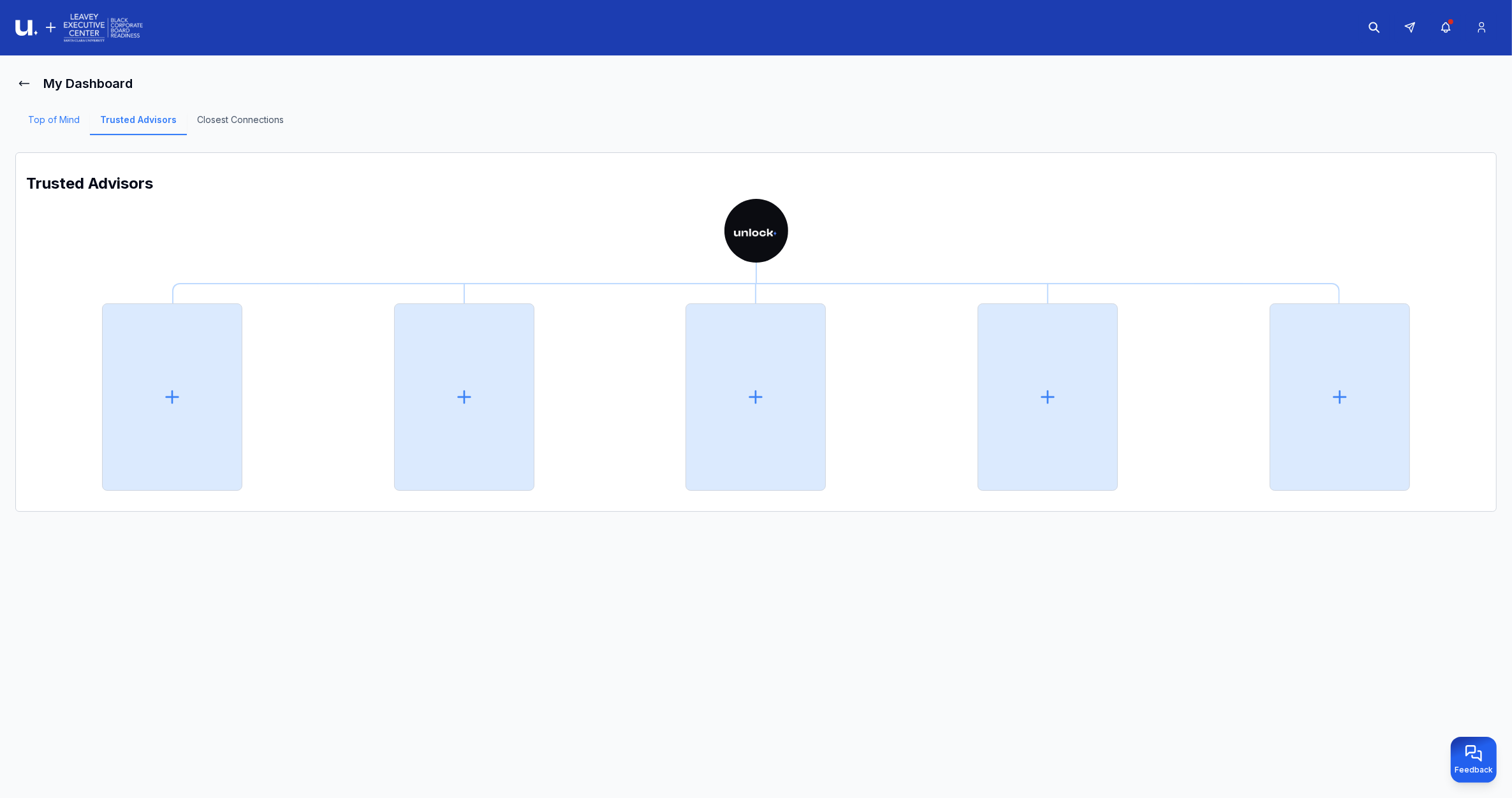
click at [48, 125] on link "Top of Mind" at bounding box center [53, 124] width 72 height 22
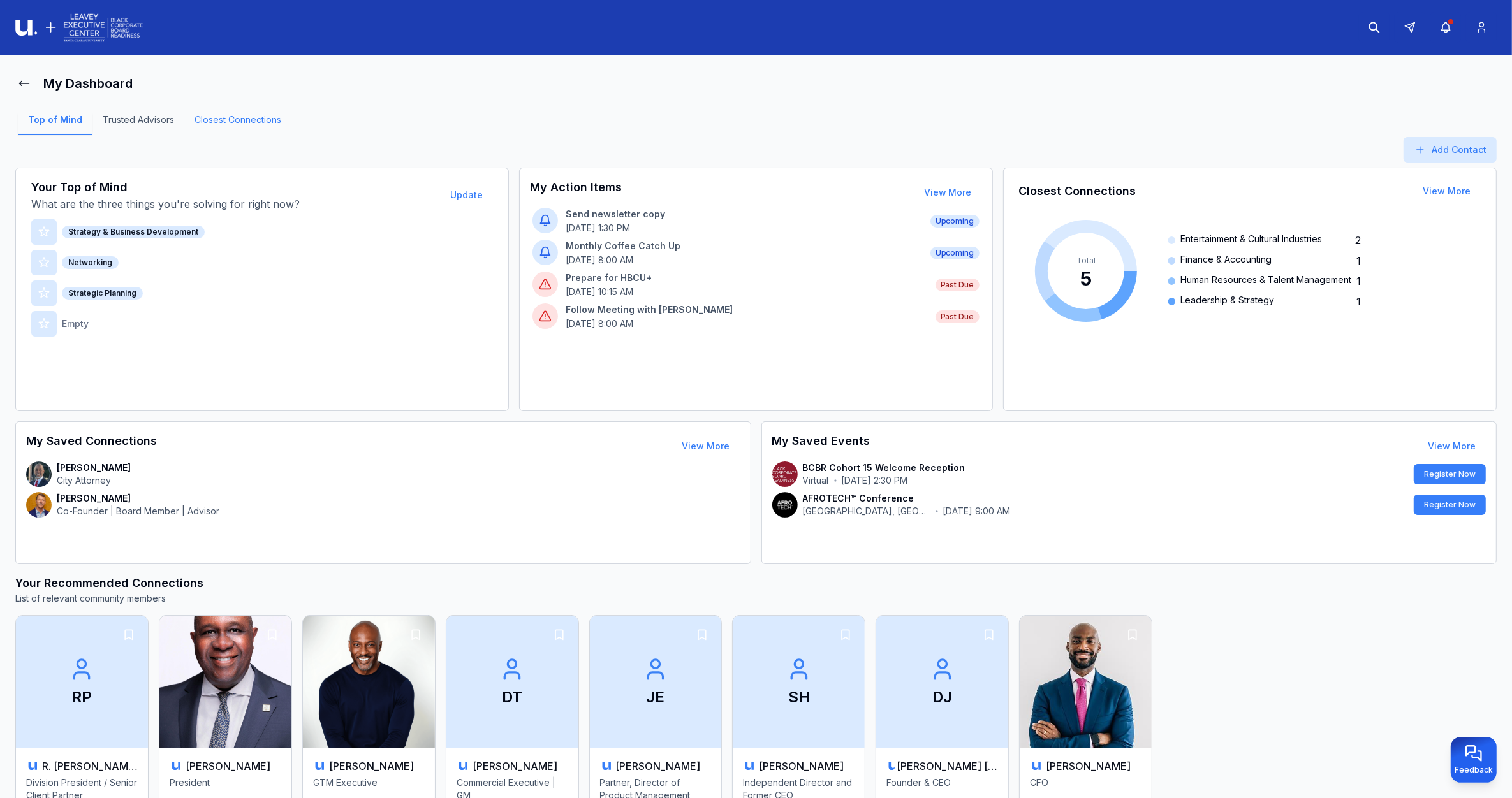
click at [240, 122] on link "Closest Connections" at bounding box center [237, 124] width 107 height 22
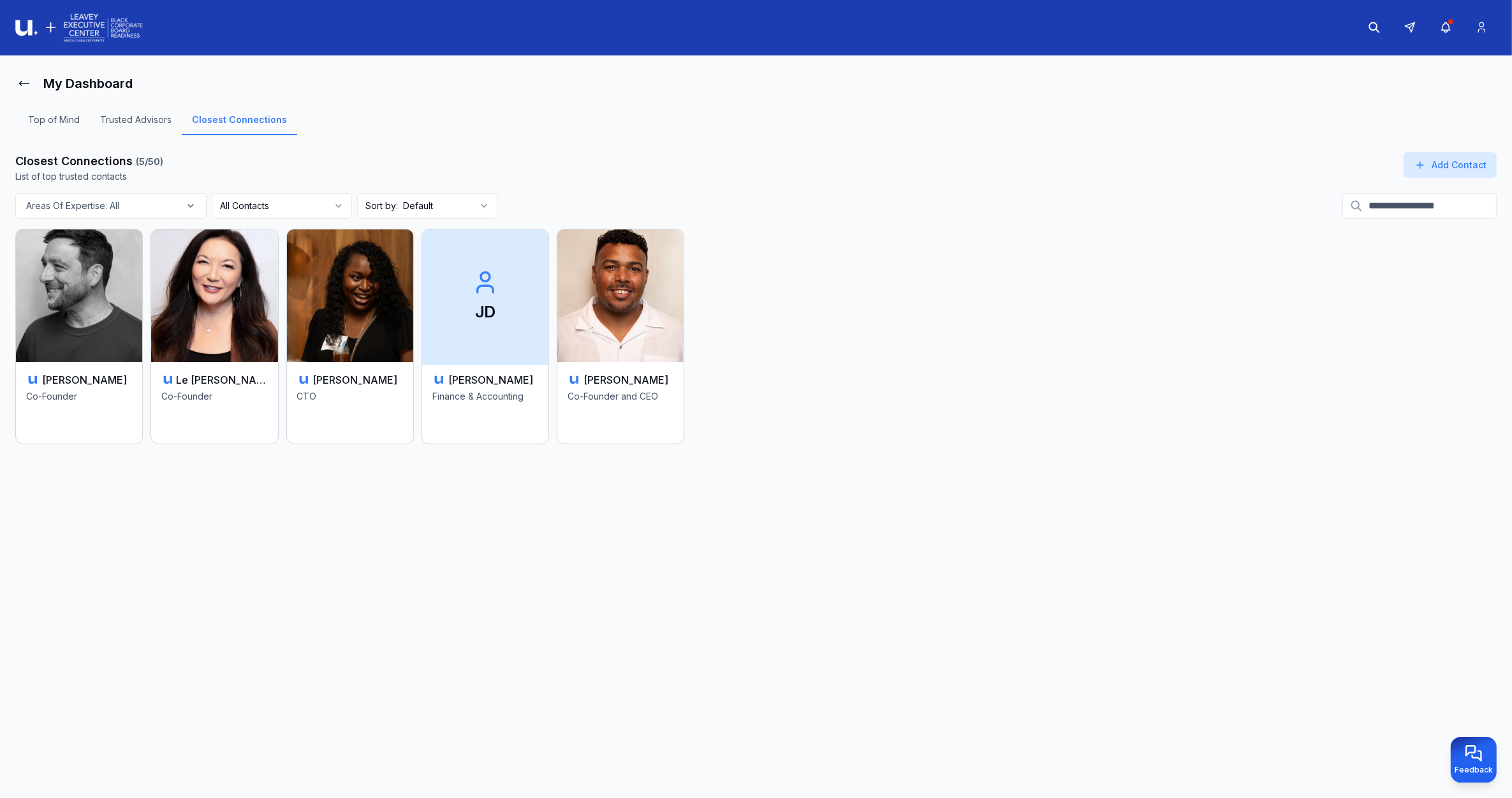
click at [515, 377] on div "Joe Doe" at bounding box center [485, 379] width 106 height 16
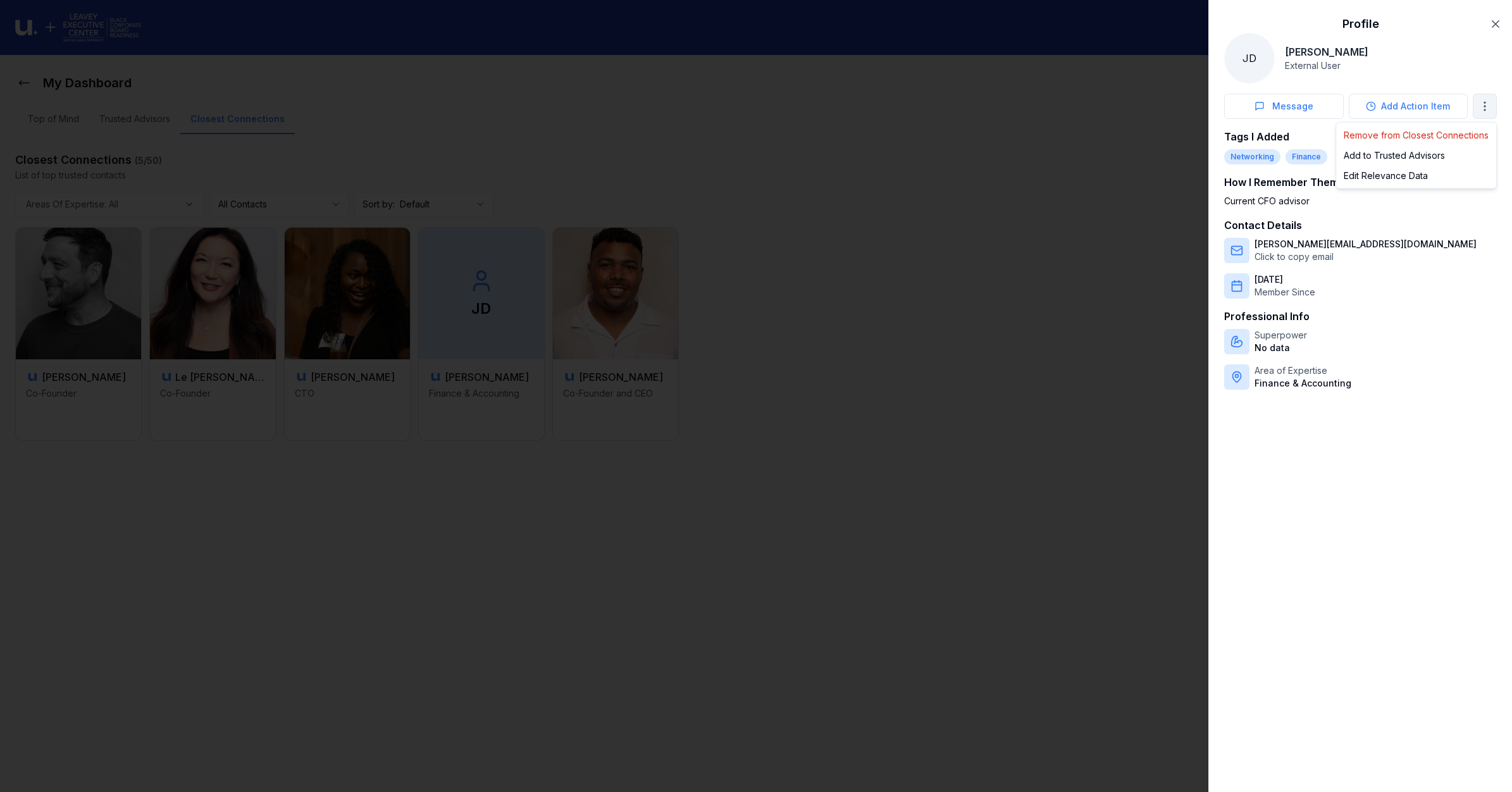
click at [1476, 112] on body "My Dashboard Top of Mind Trusted Advisors Closest Connections Closest Connectio…" at bounding box center [750, 396] width 1500 height 792
click at [1400, 136] on span "Remove from Closest Connections" at bounding box center [1416, 135] width 145 height 13
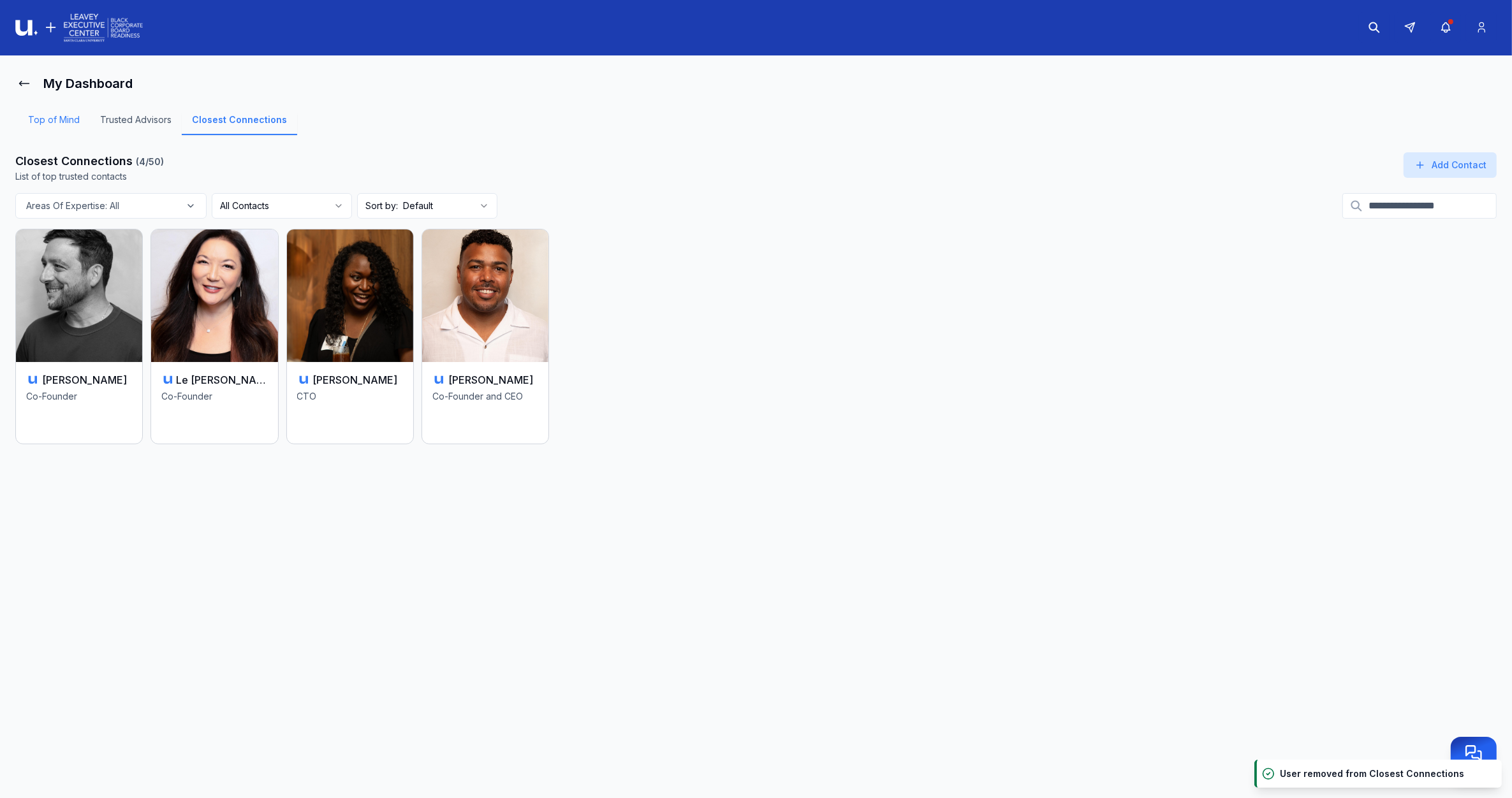
click at [67, 119] on link "Top of Mind" at bounding box center [53, 124] width 72 height 22
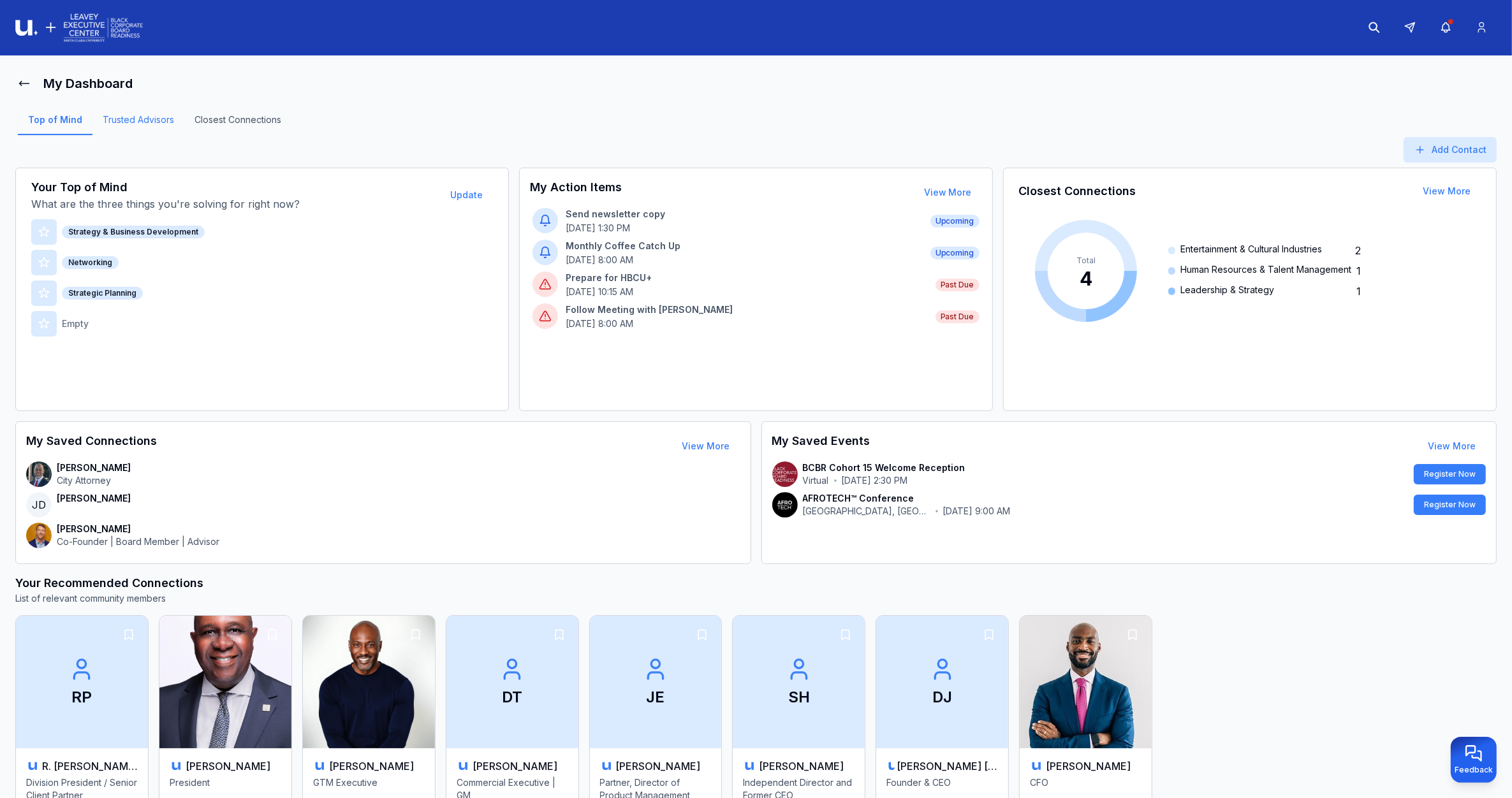
click at [132, 113] on link "Trusted Advisors" at bounding box center [138, 124] width 92 height 22
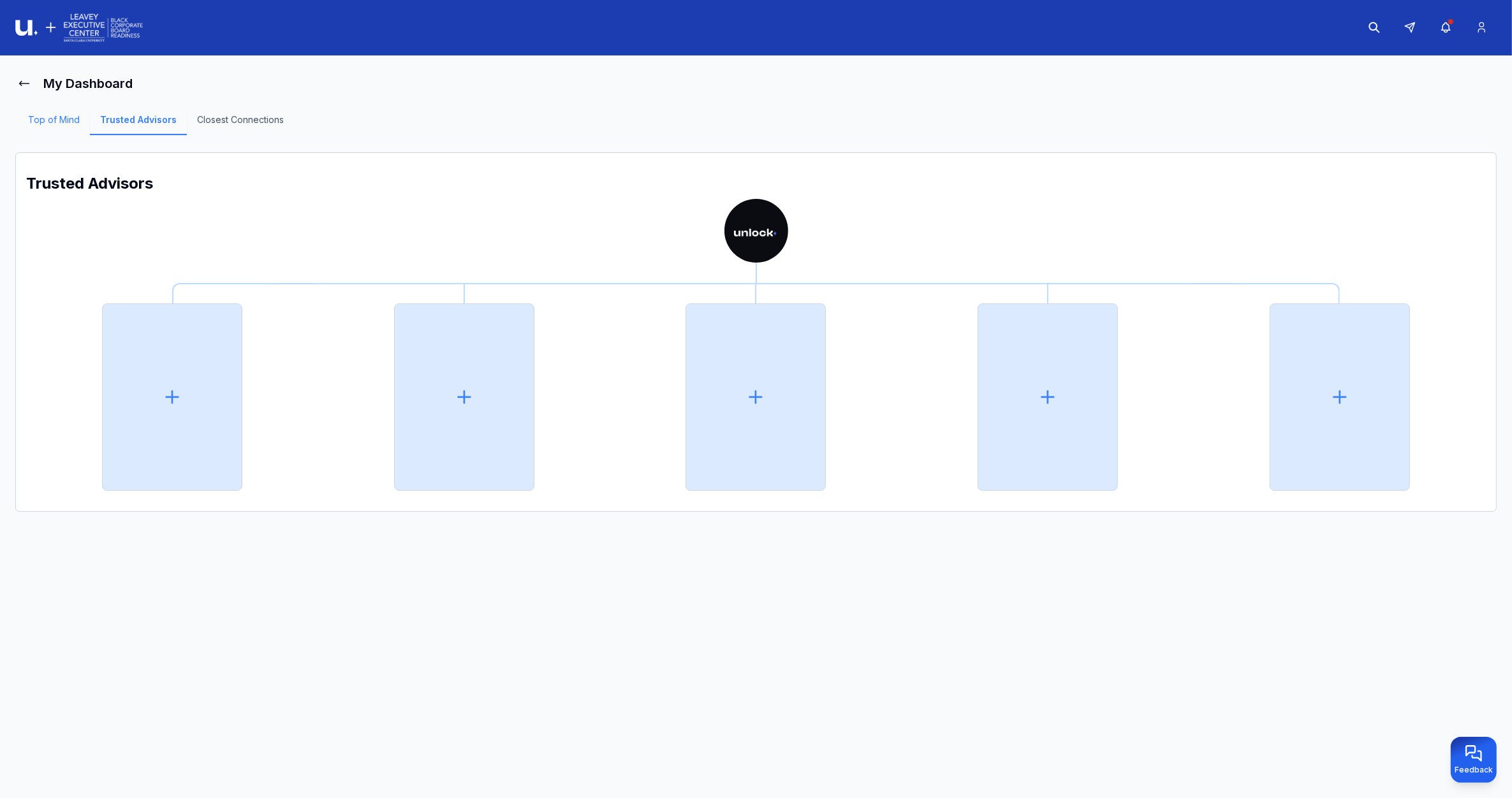
click at [70, 119] on link "Top of Mind" at bounding box center [53, 124] width 72 height 22
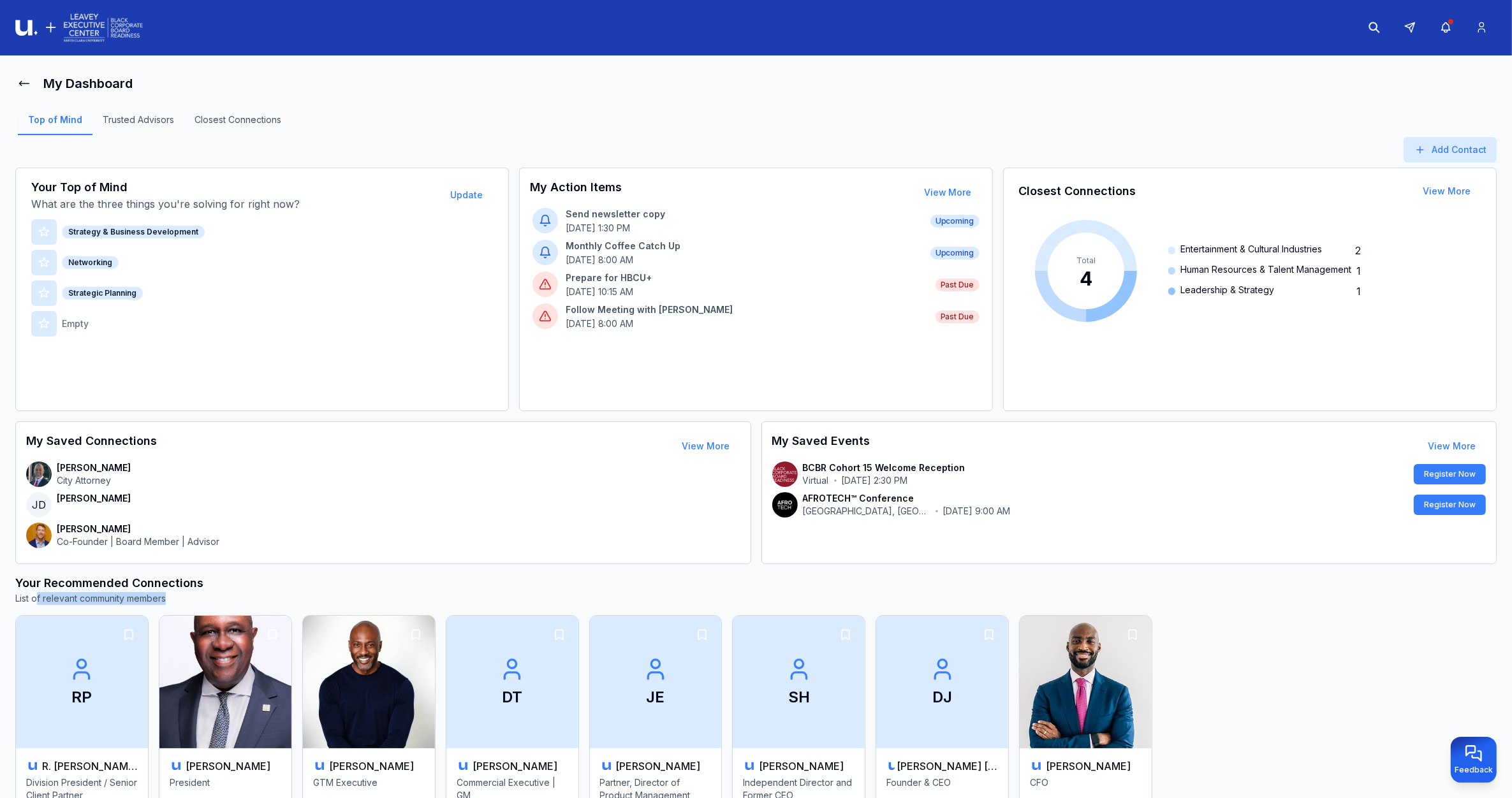
drag, startPoint x: 168, startPoint y: 603, endPoint x: 37, endPoint y: 600, distance: 131.0
click at [37, 600] on p "List of relevant community members" at bounding box center [756, 598] width 1481 height 13
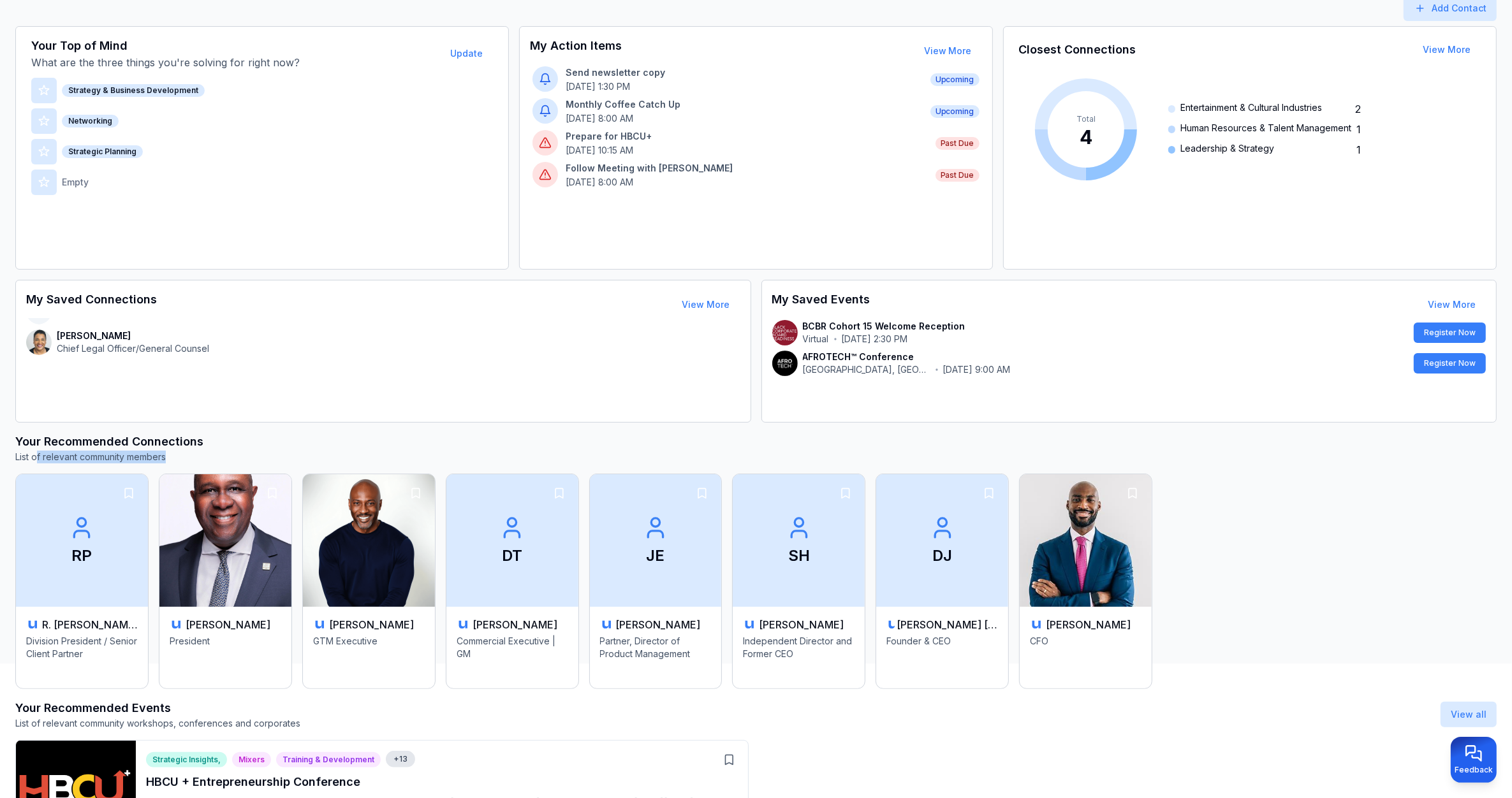
scroll to position [159, 0]
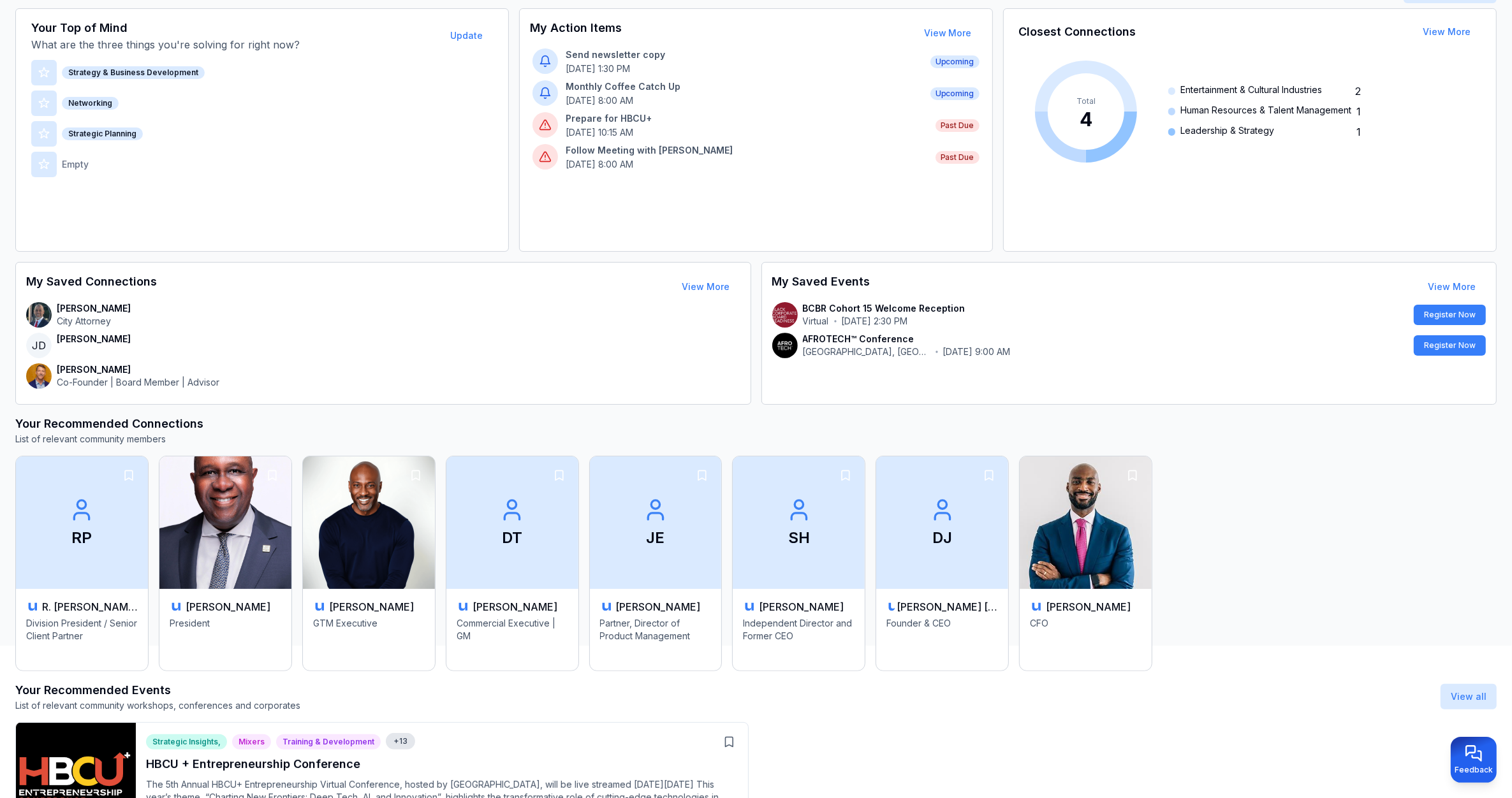
click at [326, 708] on div "Your Recommended Events List of relevant community workshops, conferences and c…" at bounding box center [756, 696] width 1481 height 30
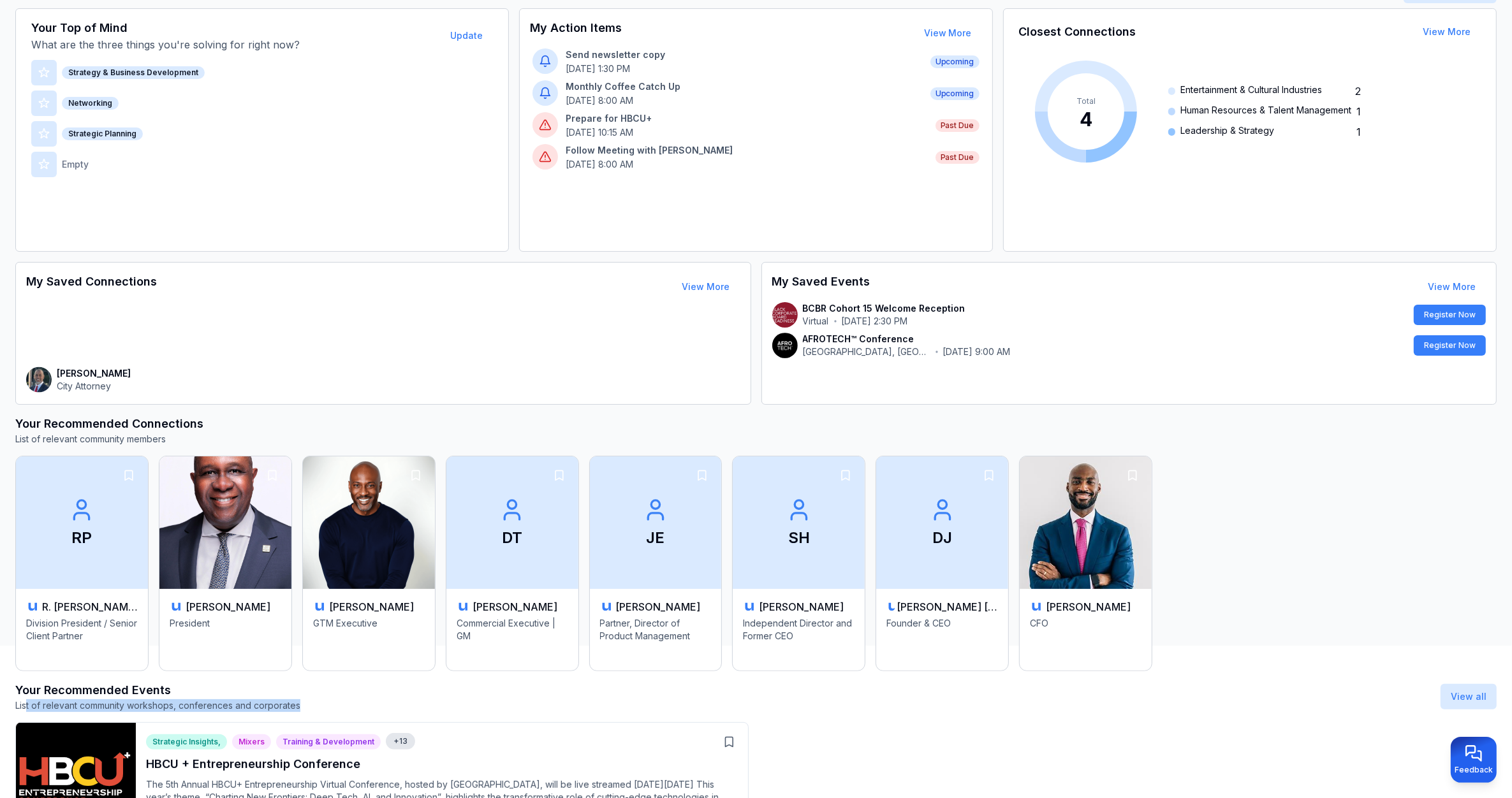
drag, startPoint x: 311, startPoint y: 708, endPoint x: 27, endPoint y: 716, distance: 284.1
click at [27, 716] on div "Your Recommended Events List of relevant community workshops, conferences and c…" at bounding box center [756, 762] width 1481 height 162
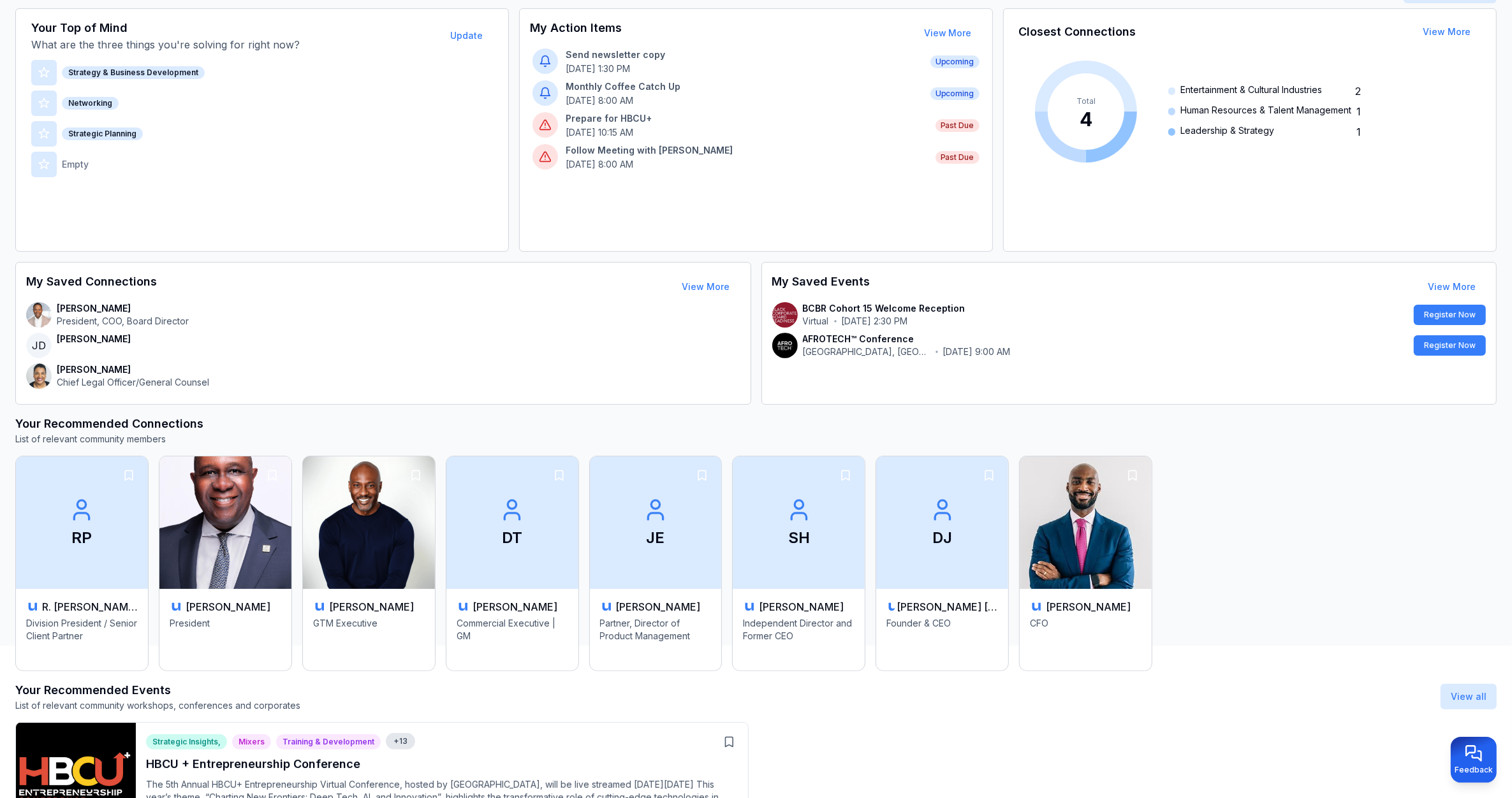
click at [297, 426] on h3 "Your Recommended Connections" at bounding box center [756, 424] width 1481 height 18
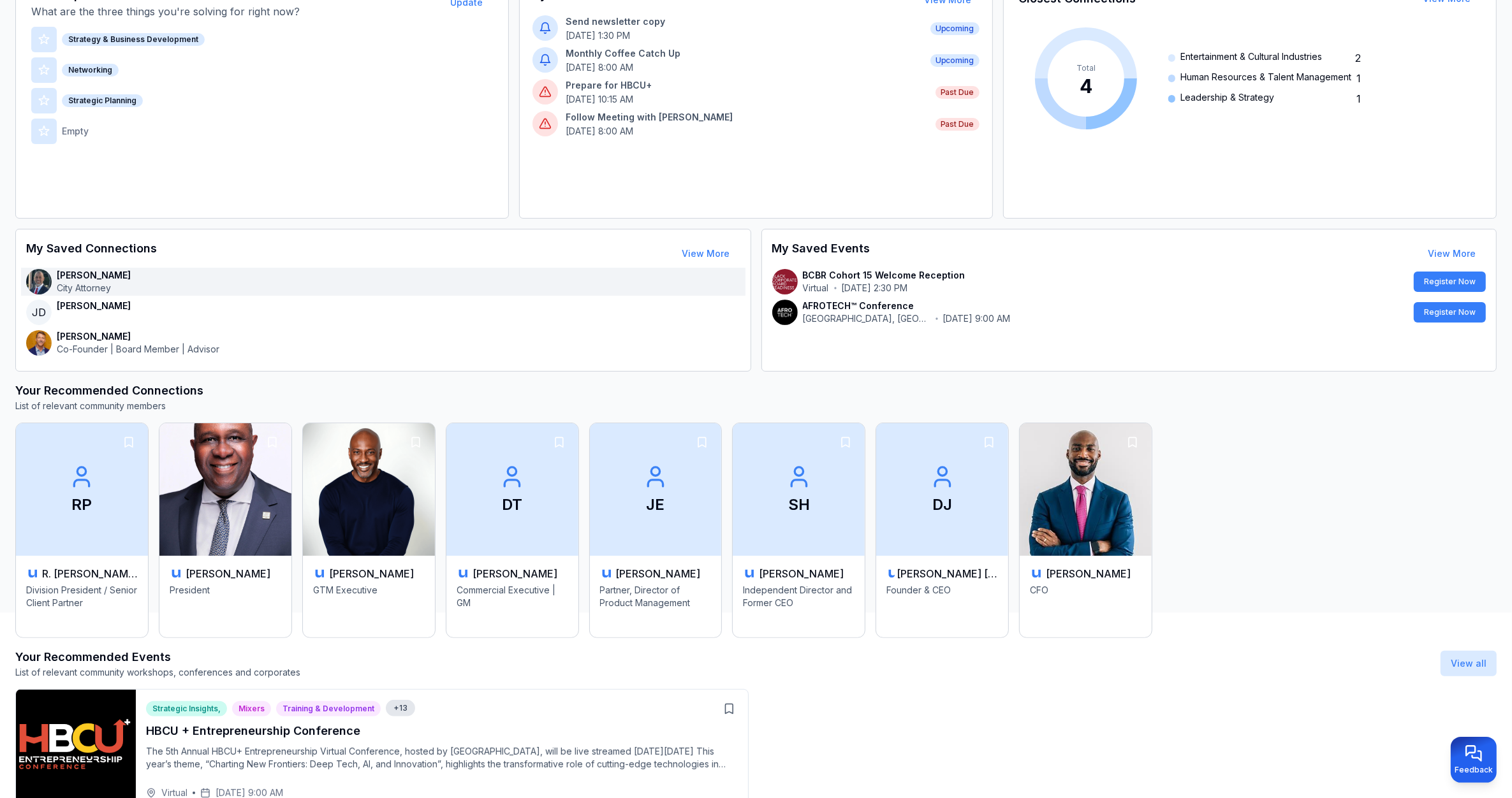
scroll to position [239, 0]
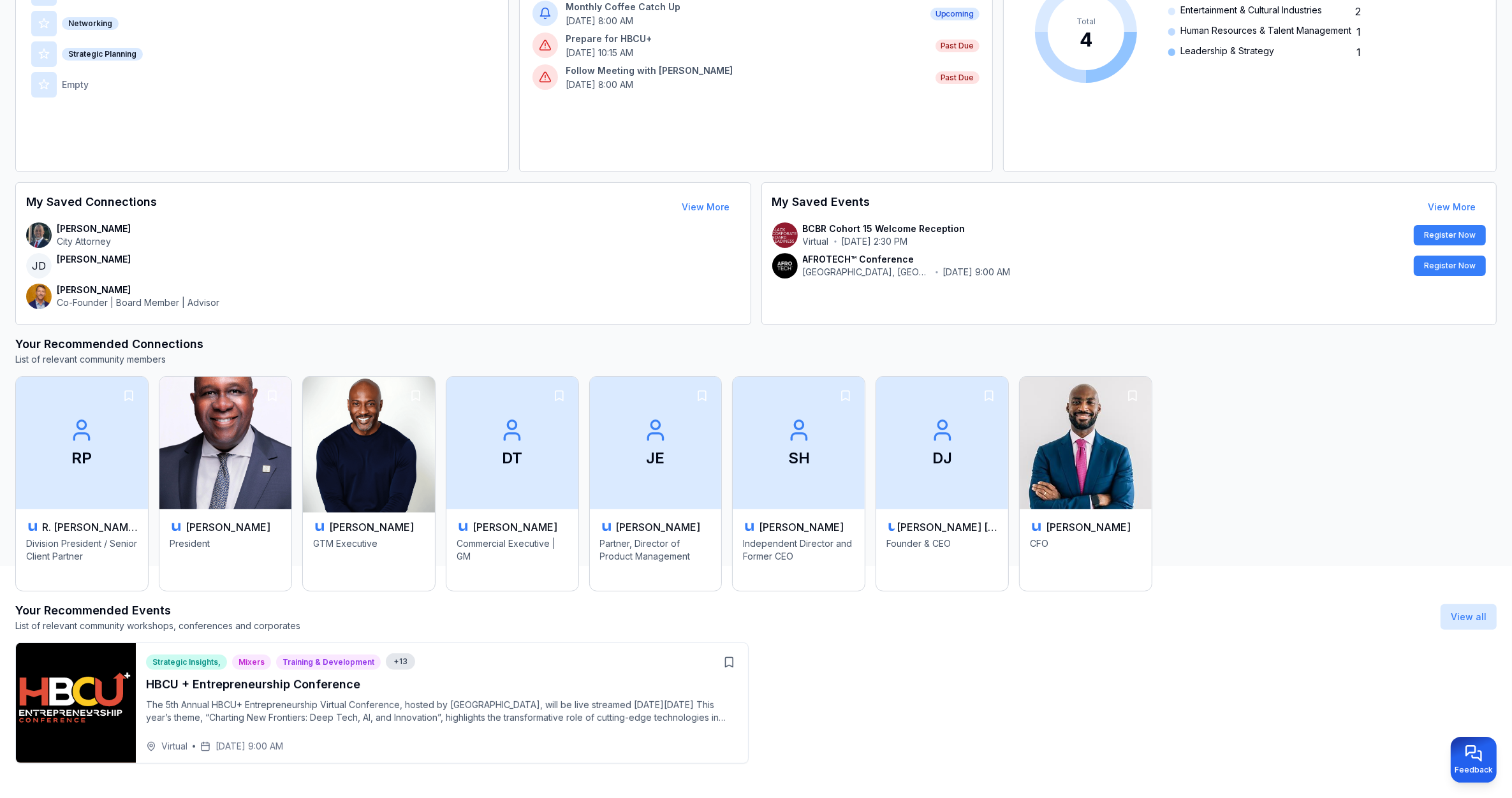
click at [396, 486] on img at bounding box center [368, 443] width 138 height 139
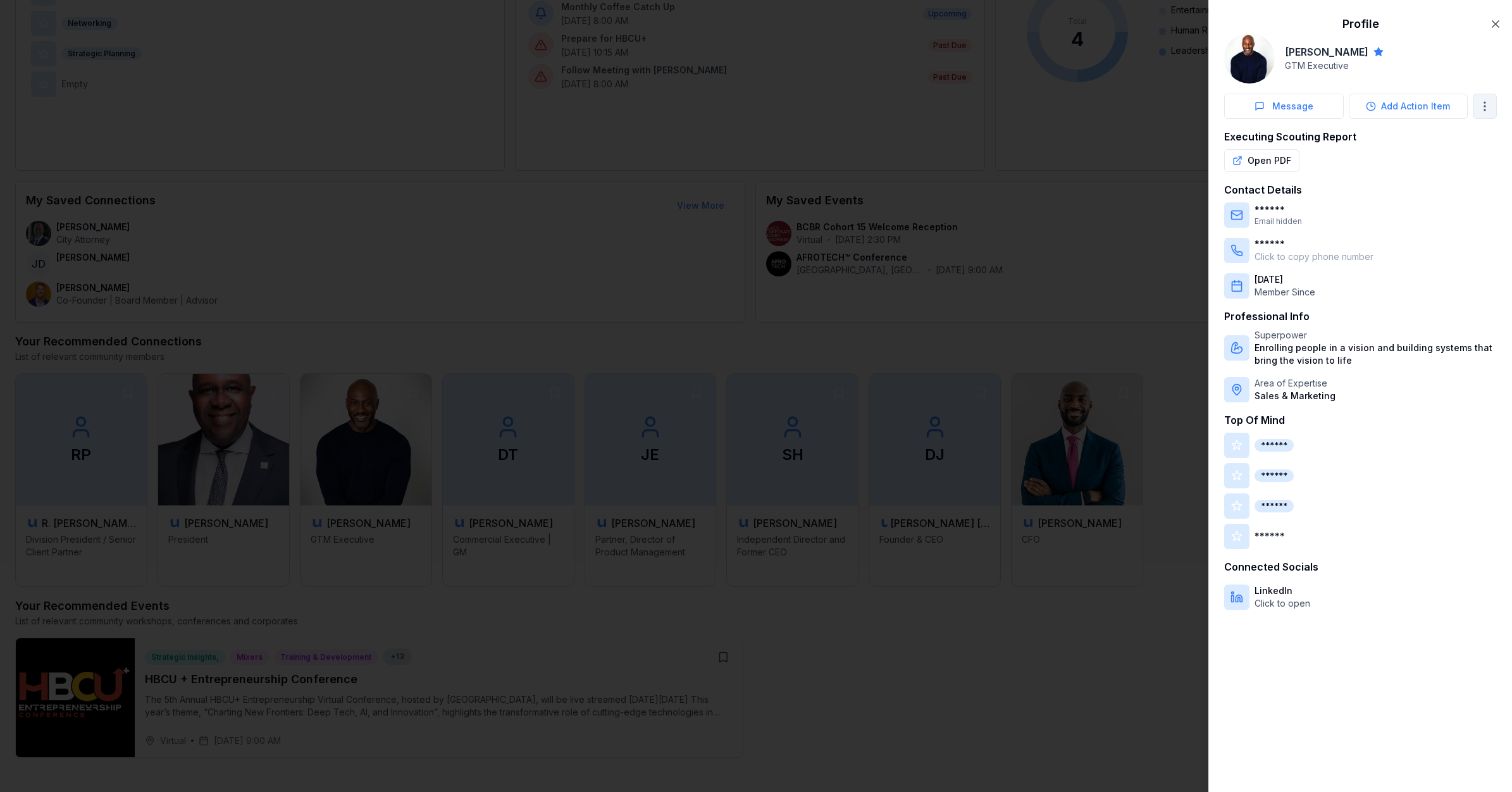
click at [1479, 110] on body "My Dashboard Top of Mind Trusted Advisors Closest Connections Add Contact Your …" at bounding box center [750, 159] width 1500 height 792
click at [1494, 27] on div at bounding box center [756, 396] width 1512 height 792
click at [1492, 26] on icon "button" at bounding box center [1495, 23] width 13 height 13
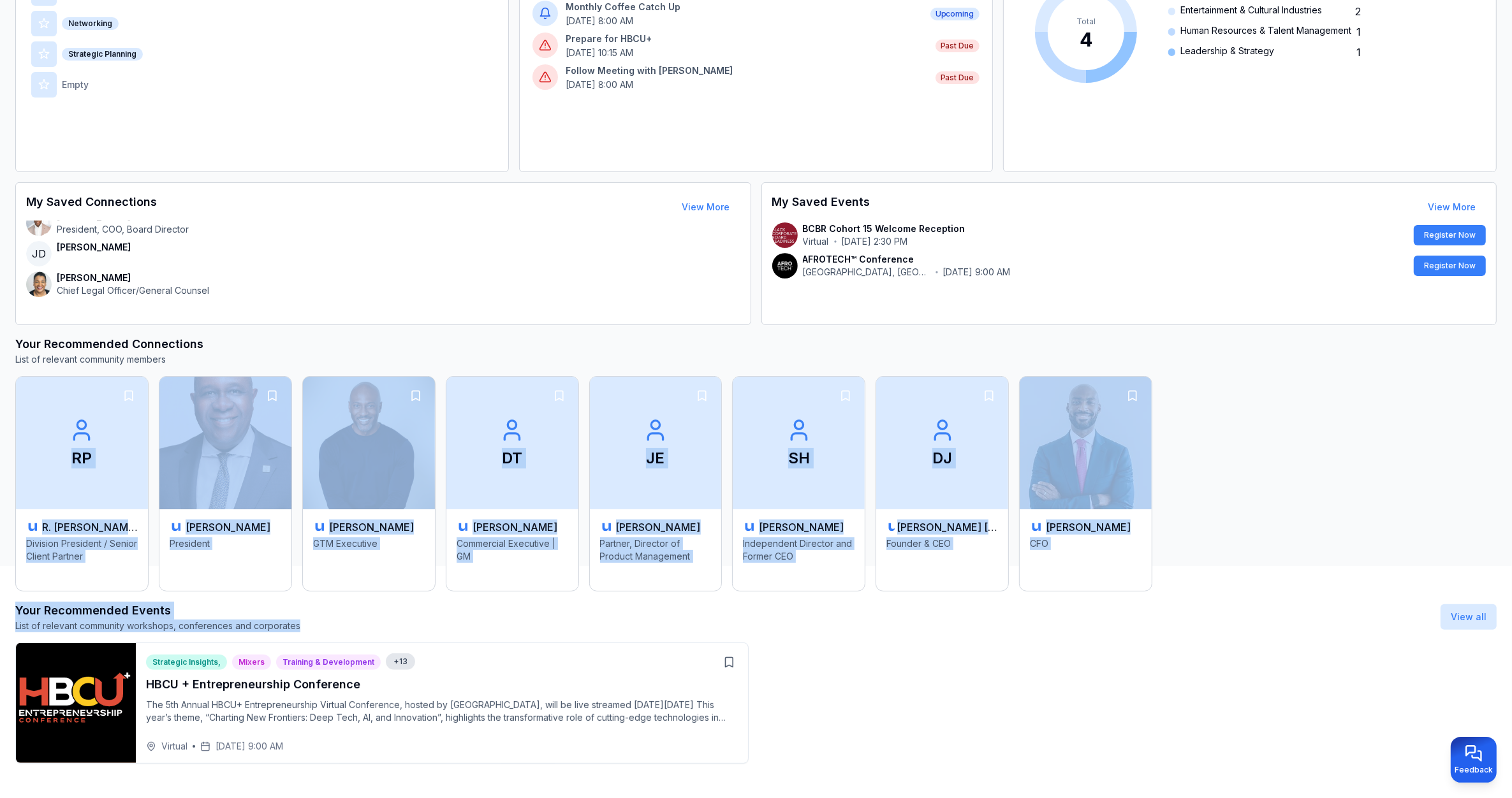
drag, startPoint x: 299, startPoint y: 622, endPoint x: 13, endPoint y: 631, distance: 286.1
click at [13, 559] on html "My Dashboard Top of Mind Trusted Advisors Closest Connections Add Contact Your …" at bounding box center [756, 160] width 1512 height 798
drag, startPoint x: 13, startPoint y: 631, endPoint x: 242, endPoint y: 619, distance: 229.3
click at [242, 619] on p "List of relevant community workshops, conferences and corporates" at bounding box center [158, 625] width 285 height 13
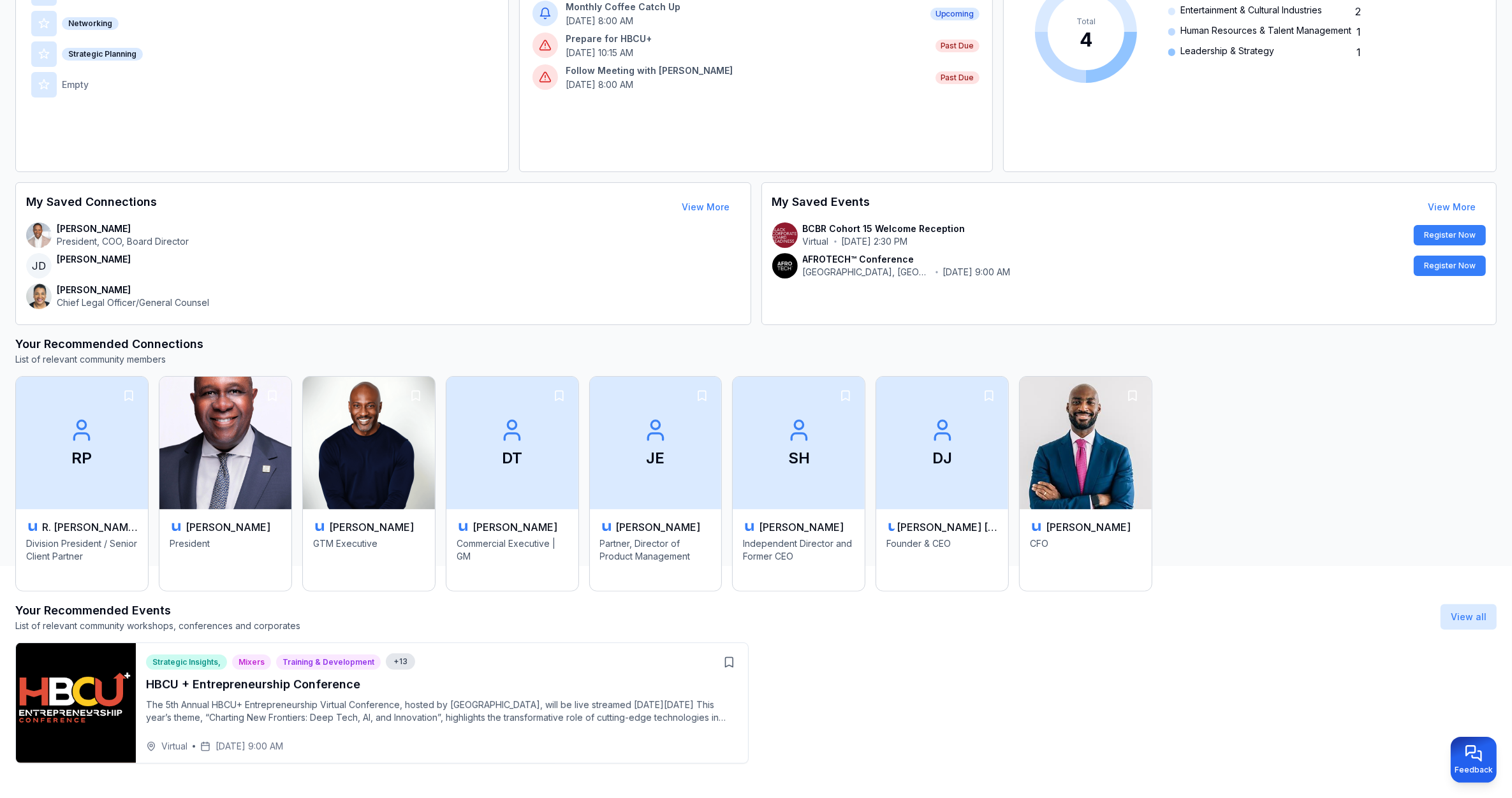
click at [355, 628] on div "Your Recommended Events List of relevant community workshops, conferences and c…" at bounding box center [756, 617] width 1481 height 30
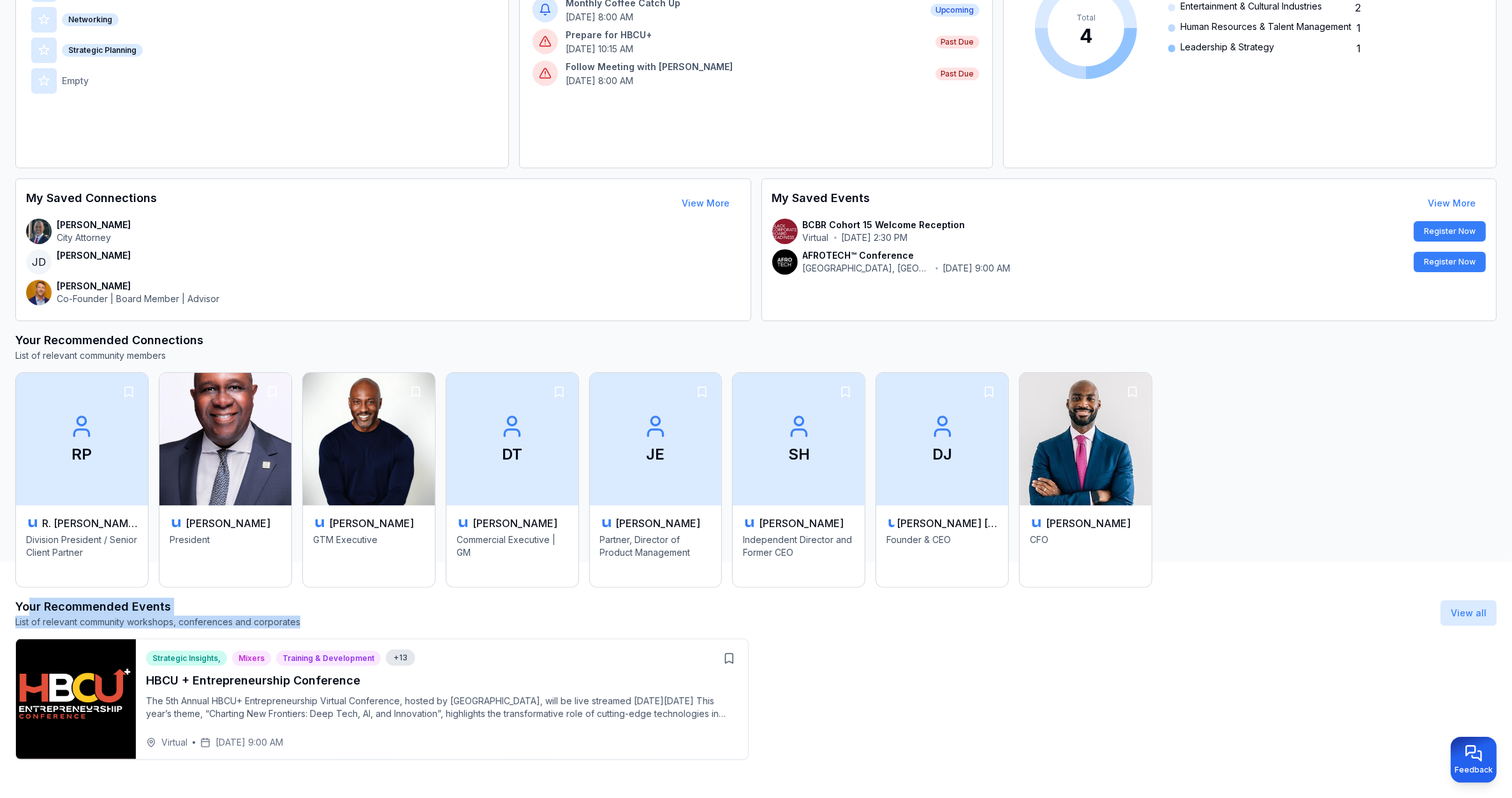
drag, startPoint x: 303, startPoint y: 626, endPoint x: 28, endPoint y: 614, distance: 275.3
click at [28, 614] on div "Your Recommended Events List of relevant community workshops, conferences and c…" at bounding box center [756, 613] width 1481 height 30
click at [386, 632] on div "Your Recommended Events List of relevant community workshops, conferences and c…" at bounding box center [756, 679] width 1481 height 162
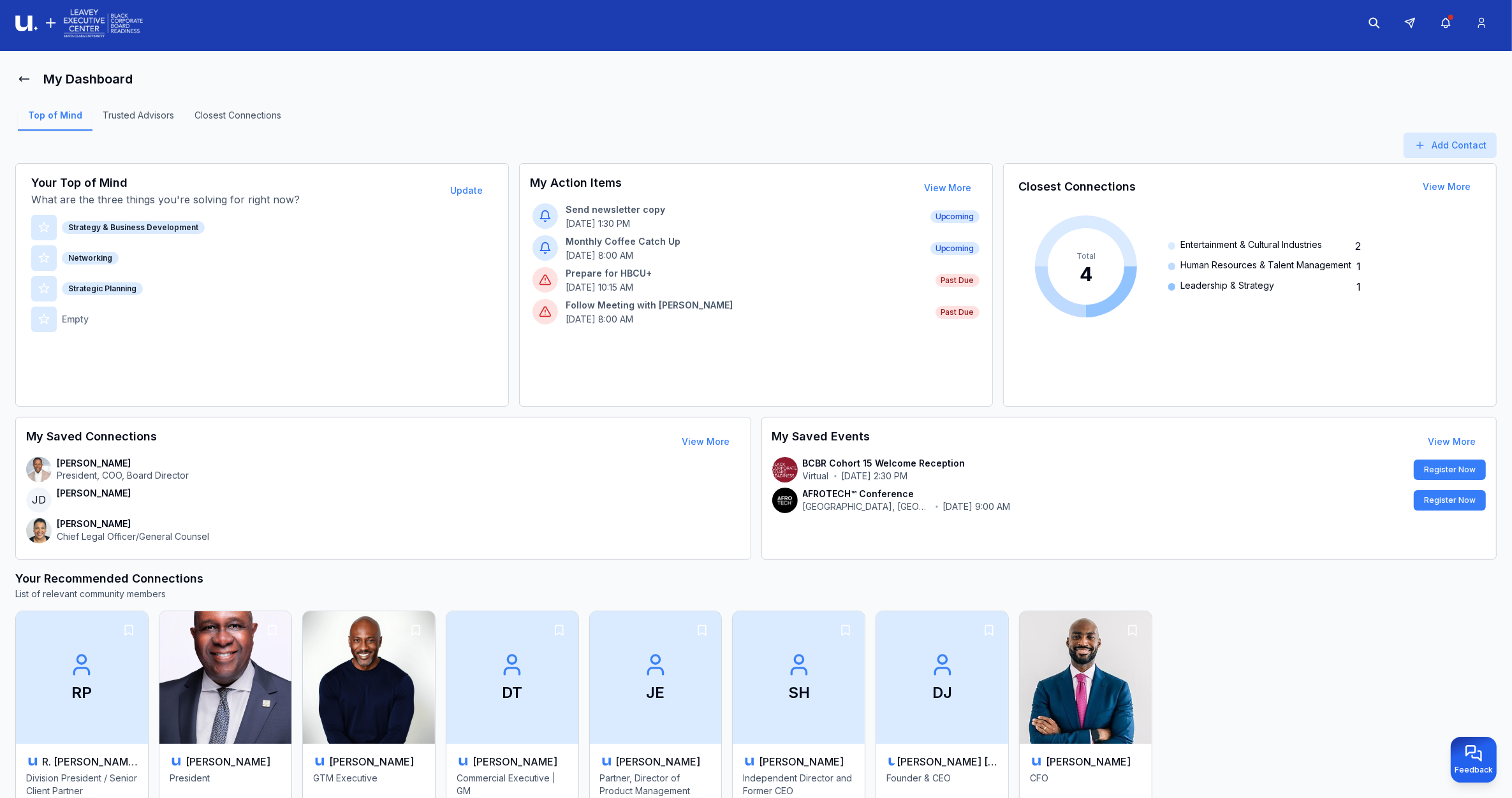
scroll to position [0, 0]
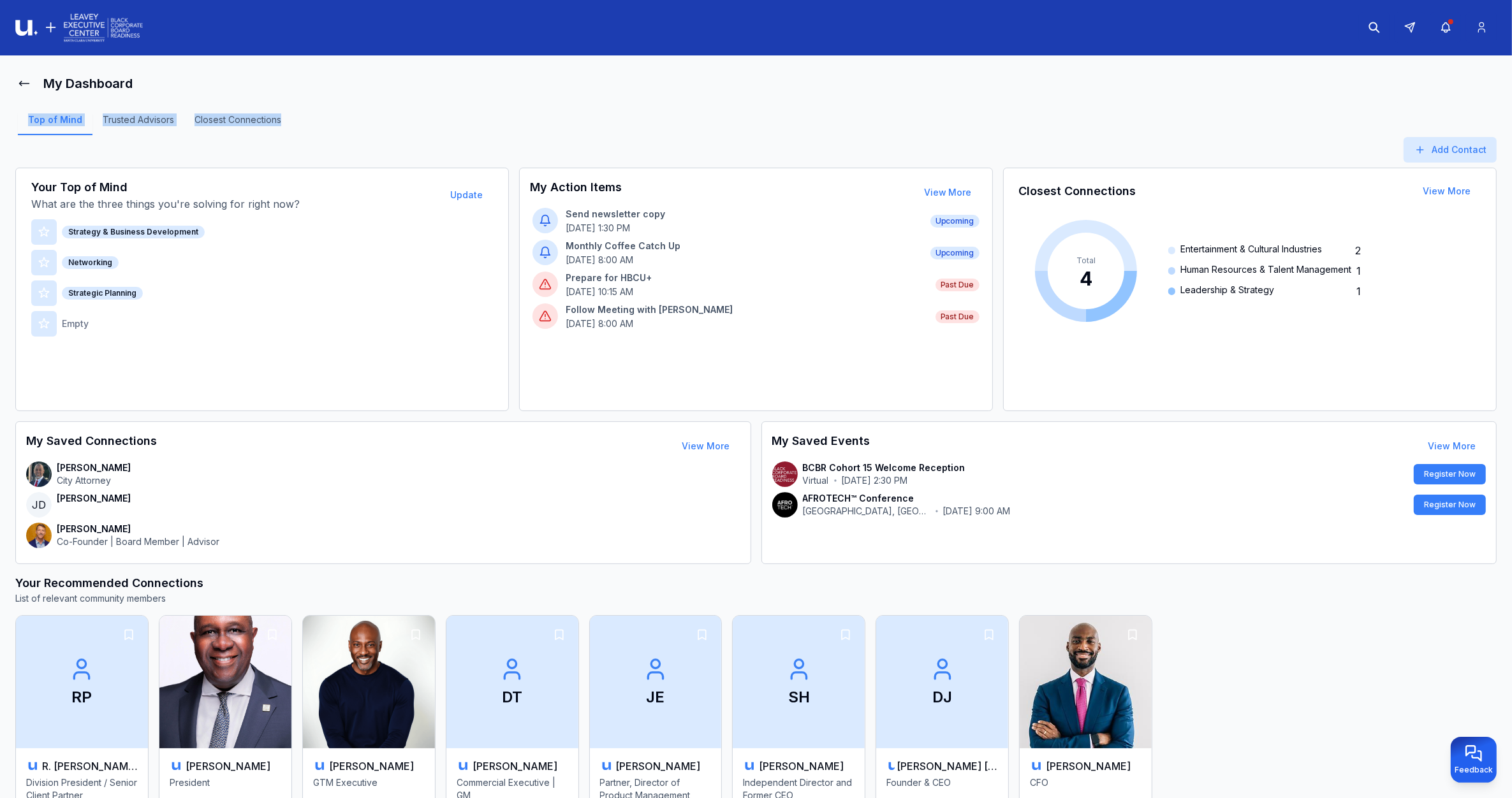
drag, startPoint x: 313, startPoint y: 117, endPoint x: 2, endPoint y: 113, distance: 311.0
click at [2, 113] on main "My Dashboard Top of Mind Trusted Advisors Closest Connections Add Contact Your …" at bounding box center [756, 430] width 1512 height 749
click at [425, 102] on div "Top of Mind Trusted Advisors Closest Connections" at bounding box center [756, 124] width 1481 height 56
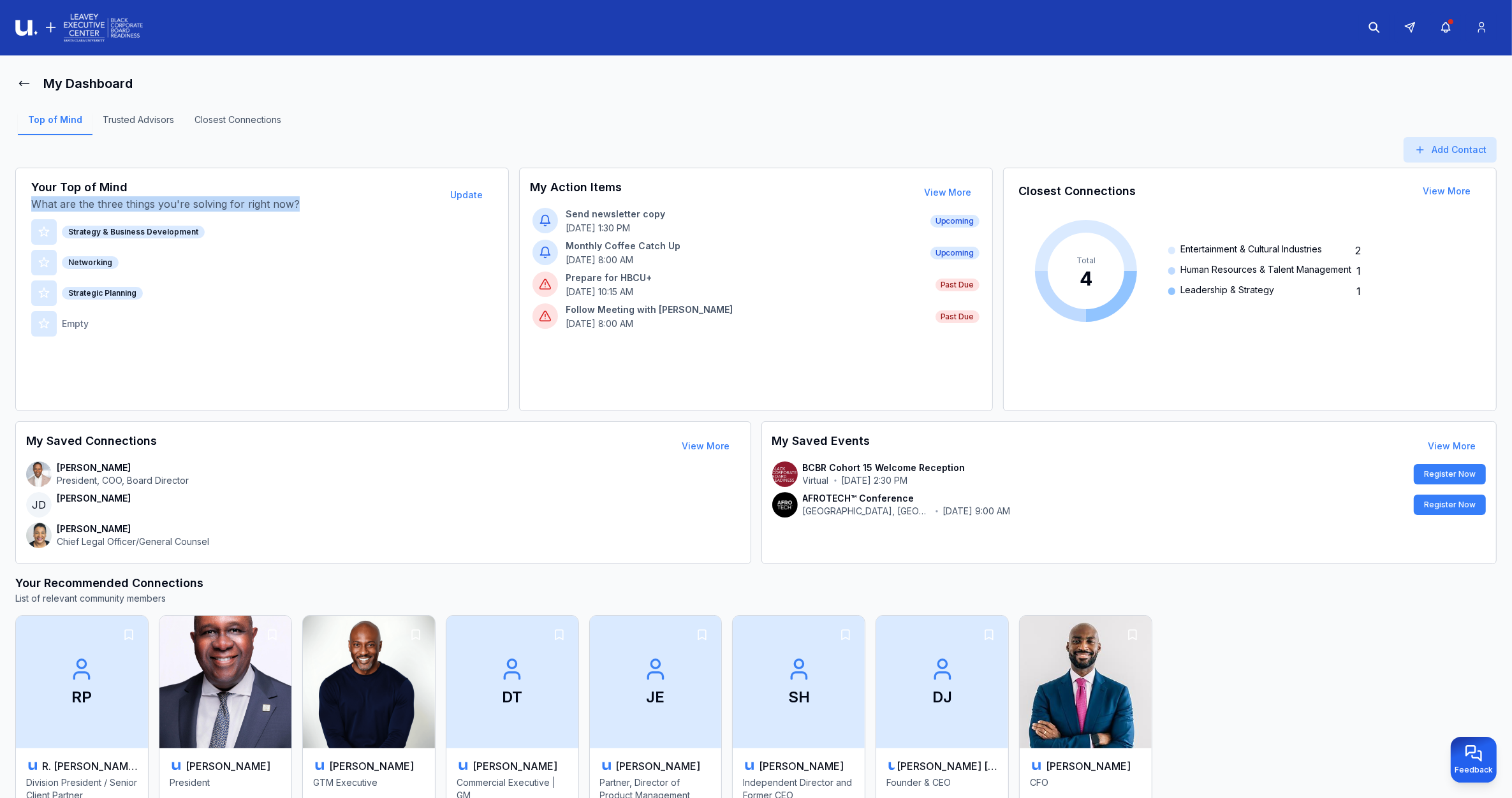
drag, startPoint x: 303, startPoint y: 203, endPoint x: 33, endPoint y: 208, distance: 270.0
click at [33, 208] on p "What are the three things you're solving for right now?" at bounding box center [234, 204] width 406 height 16
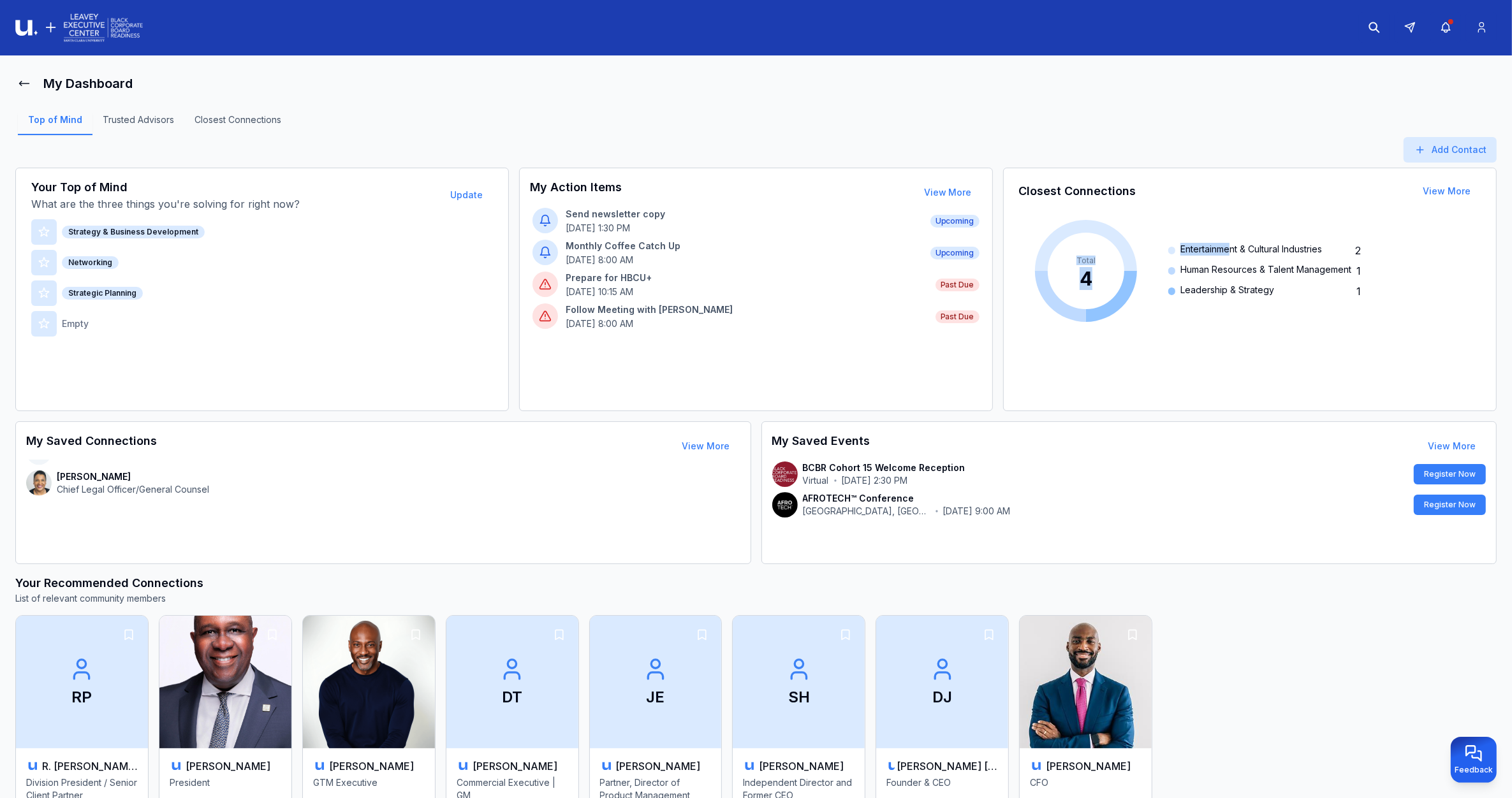
drag, startPoint x: 1019, startPoint y: 207, endPoint x: 1232, endPoint y: 214, distance: 213.1
click at [1232, 214] on div "Total 4 Entertainment & Cultural Industries 2 Human Resources & Talent Manageme…" at bounding box center [1250, 271] width 462 height 134
drag, startPoint x: 1232, startPoint y: 214, endPoint x: 1158, endPoint y: 205, distance: 74.5
click at [1159, 205] on div "Total 4 Entertainment & Cultural Industries 2 Human Resources & Talent Manageme…" at bounding box center [1250, 271] width 462 height 134
click at [28, 80] on icon at bounding box center [24, 83] width 13 height 13
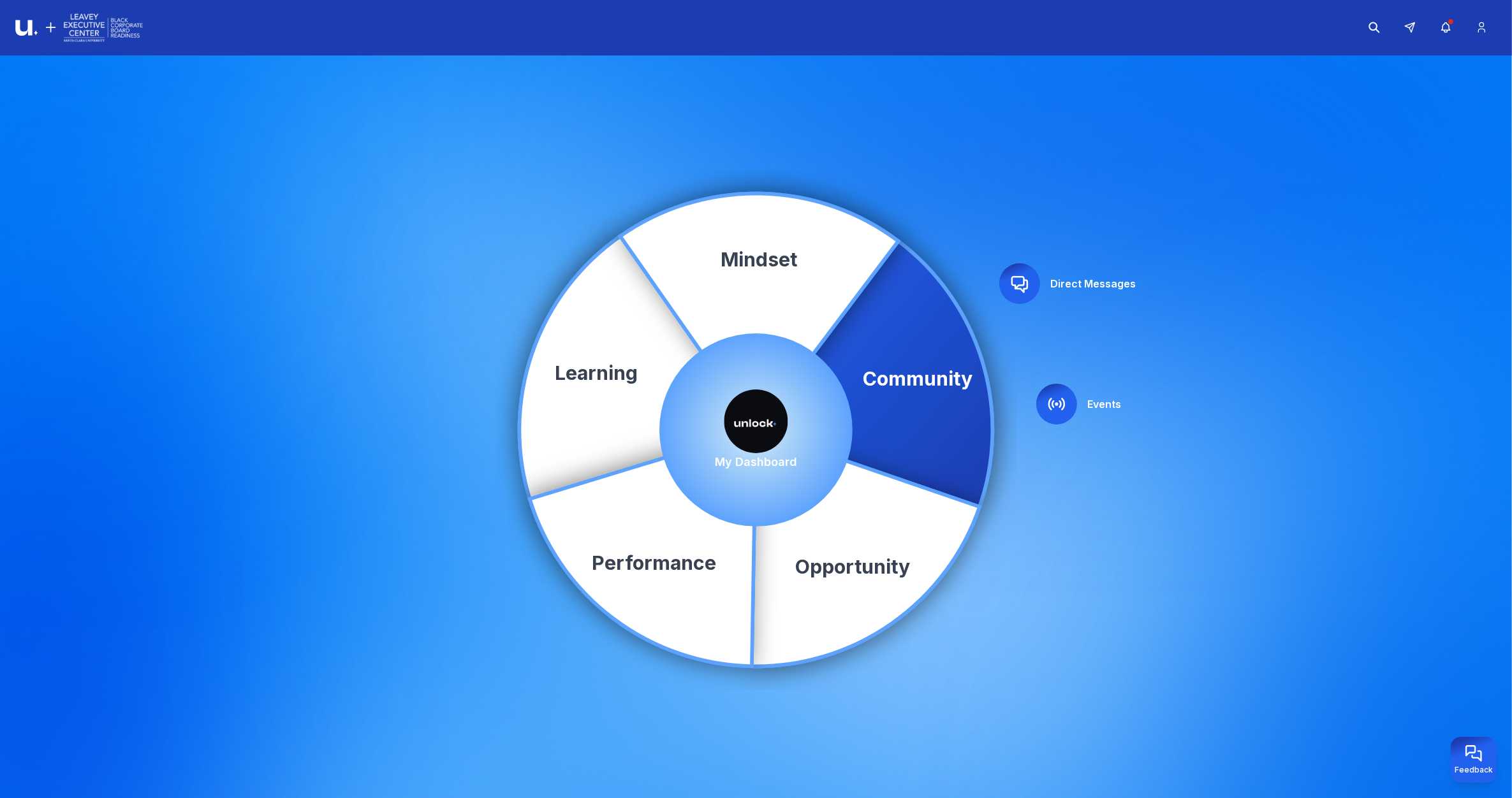
click at [735, 416] on img at bounding box center [756, 421] width 64 height 64
click at [753, 417] on img at bounding box center [756, 421] width 64 height 64
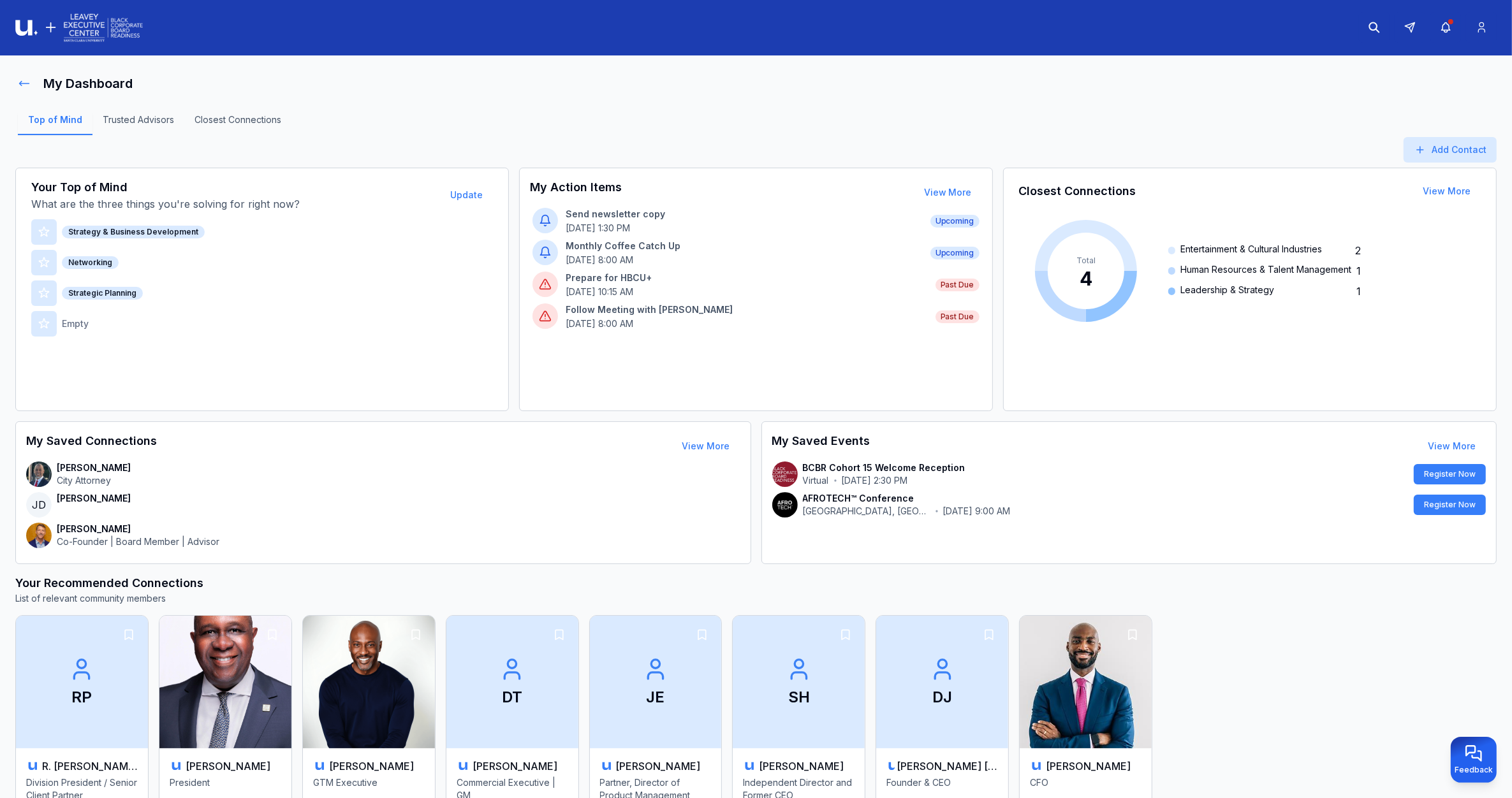
click at [22, 88] on icon at bounding box center [24, 83] width 13 height 13
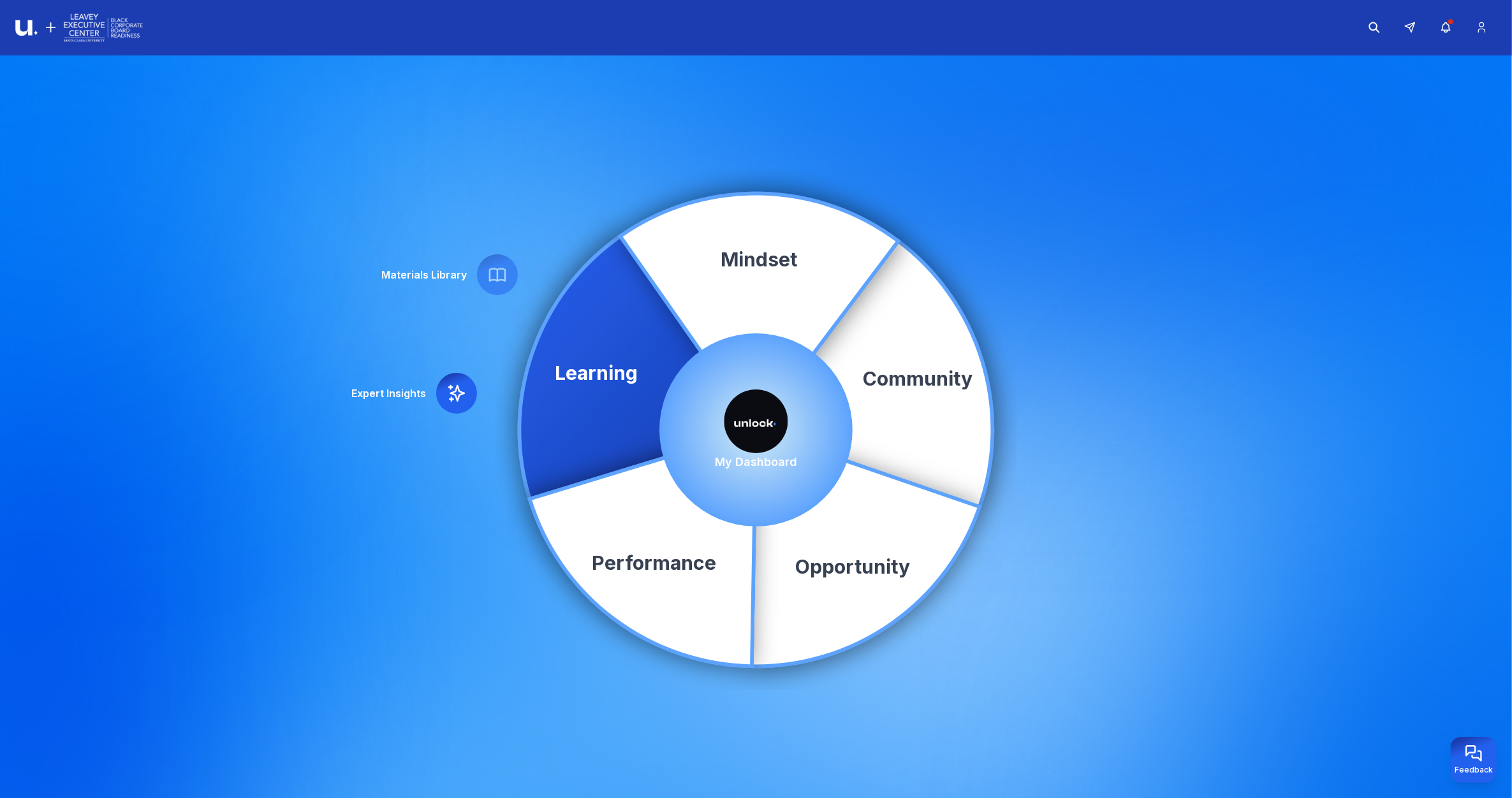
click at [769, 415] on img at bounding box center [756, 421] width 64 height 64
